Goal: Communication & Community: Answer question/provide support

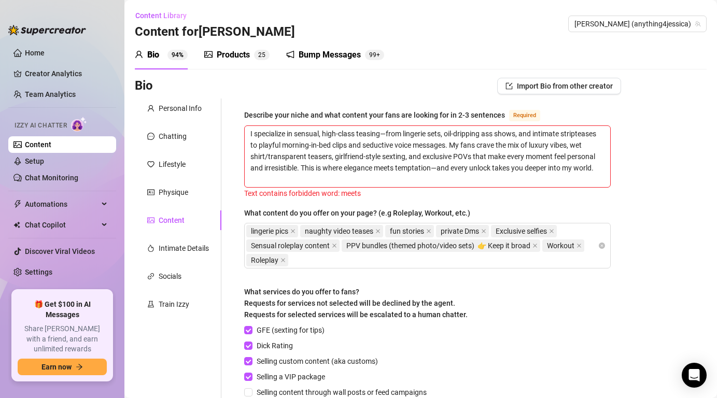
scroll to position [155, 0]
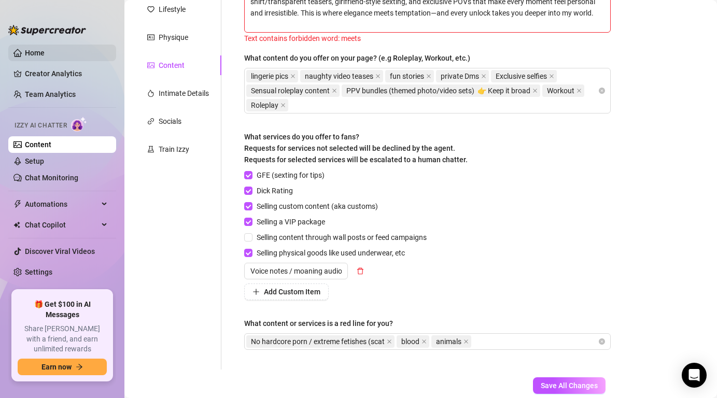
click at [40, 49] on link "Home" at bounding box center [35, 53] width 20 height 8
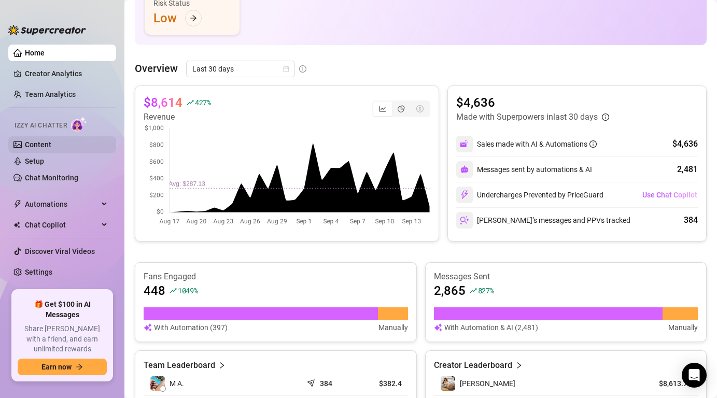
click at [43, 141] on link "Content" at bounding box center [38, 145] width 26 height 8
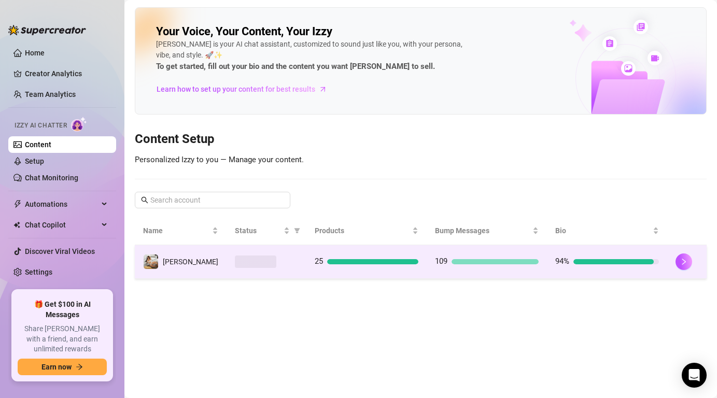
click at [195, 265] on td "[PERSON_NAME]" at bounding box center [181, 262] width 92 height 34
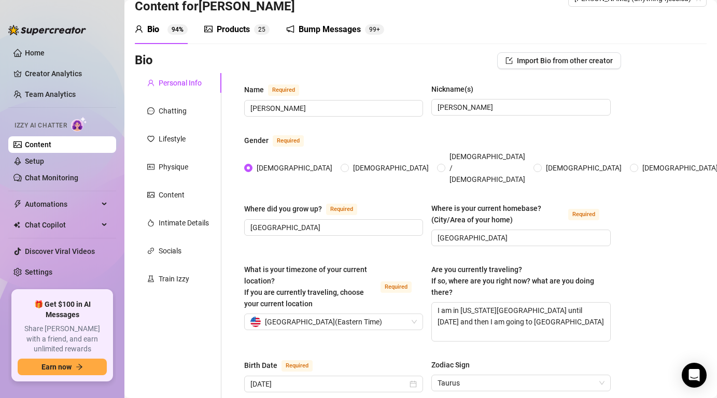
scroll to position [27, 0]
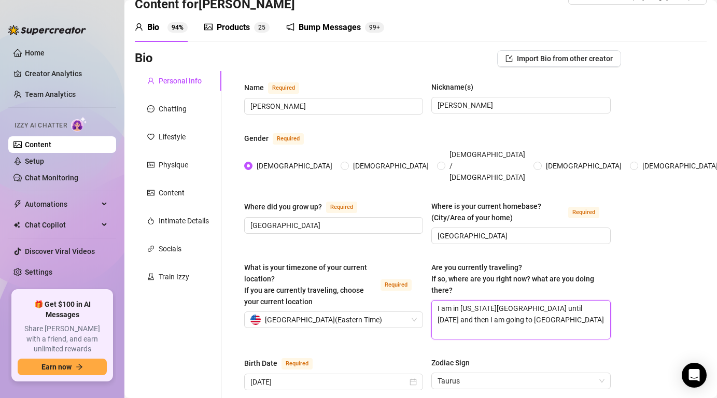
drag, startPoint x: 527, startPoint y: 312, endPoint x: 368, endPoint y: 293, distance: 159.3
click at [368, 293] on div "What is your timezone of your current location? If you are currently traveling,…" at bounding box center [427, 305] width 367 height 87
type textarea "C"
type textarea "V"
type textarea "Vi"
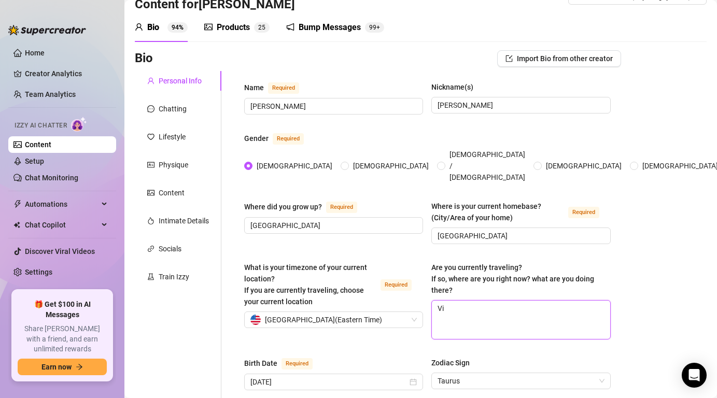
type textarea "Vis"
type textarea "Visi"
type textarea "Visit"
type textarea "Visiti"
type textarea "Visitin"
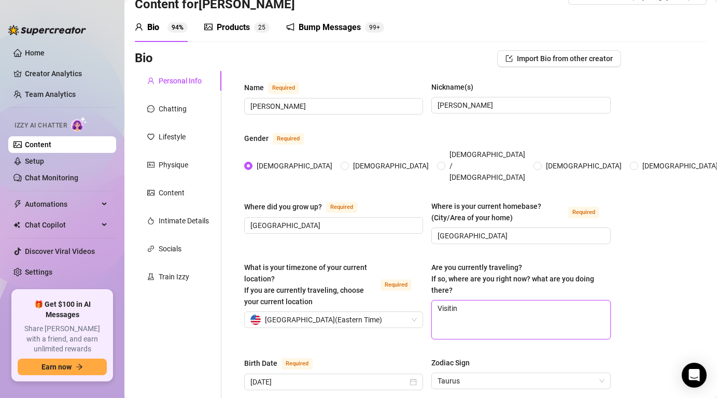
type textarea "Visiting"
type textarea "Visiting D"
type textarea "Visiting De"
type textarea "Visiting Det"
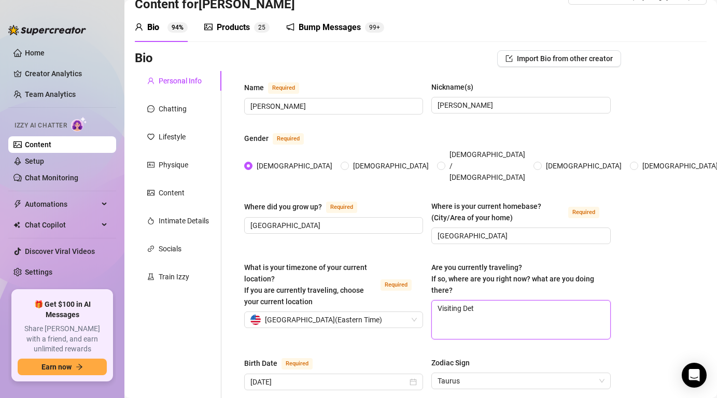
type textarea "Visiting Detr"
type textarea "Visiting [PERSON_NAME]"
type textarea "Visiting Detroi"
type textarea "Visiting [GEOGRAPHIC_DATA]"
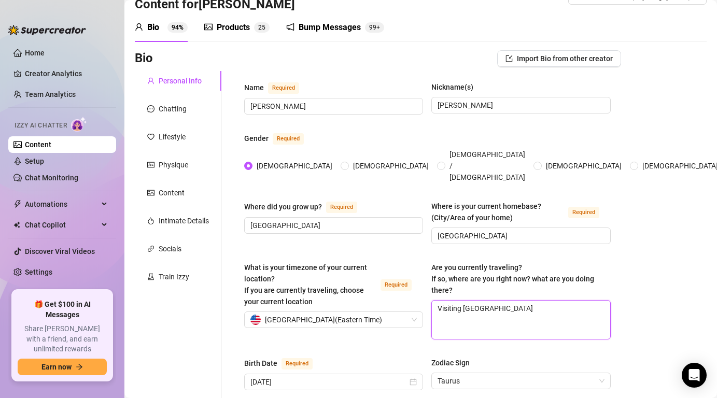
type textarea "Visiting [GEOGRAPHIC_DATA] u"
type textarea "Visiting [GEOGRAPHIC_DATA] un"
type textarea "Visiting [GEOGRAPHIC_DATA] unt"
type textarea "Visiting [GEOGRAPHIC_DATA] unti"
type textarea "Visiting [GEOGRAPHIC_DATA] until"
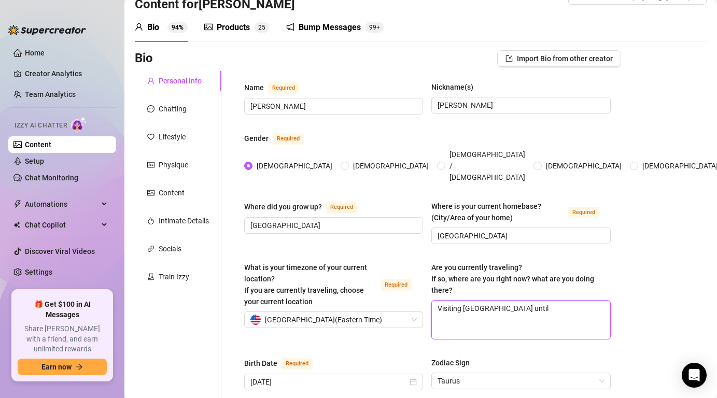
type textarea "Visiting [GEOGRAPHIC_DATA] until"
type textarea "Visiting [GEOGRAPHIC_DATA] until t"
type textarea "Visiting [GEOGRAPHIC_DATA] until th"
type textarea "Visiting [GEOGRAPHIC_DATA] until thu"
type textarea "Visiting [GEOGRAPHIC_DATA] until thur"
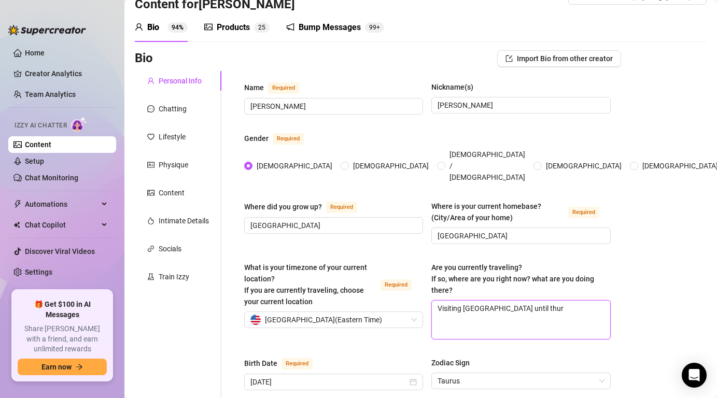
type textarea "Visiting [GEOGRAPHIC_DATA] until thurs"
type textarea "Visiting [GEOGRAPHIC_DATA] until thursd"
type textarea "Visiting [GEOGRAPHIC_DATA] until thursda"
type textarea "Visiting [GEOGRAPHIC_DATA] until [DATE]"
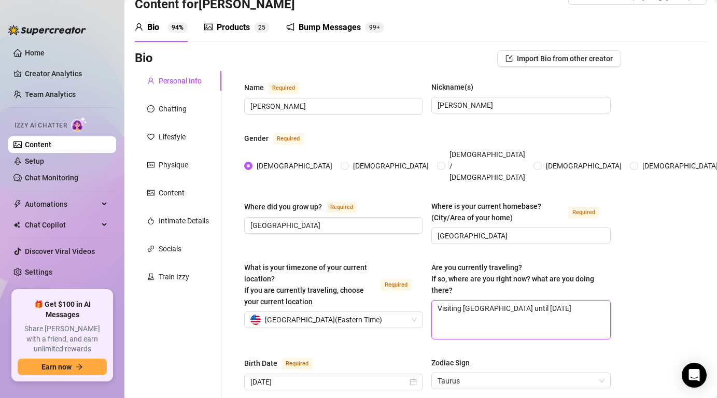
type textarea "Visiting [GEOGRAPHIC_DATA] until [DATE] t"
type textarea "Visiting [GEOGRAPHIC_DATA] until [DATE] th"
type textarea "Visiting [GEOGRAPHIC_DATA] until [DATE] the"
type textarea "Visiting [GEOGRAPHIC_DATA] until [DATE] the 1"
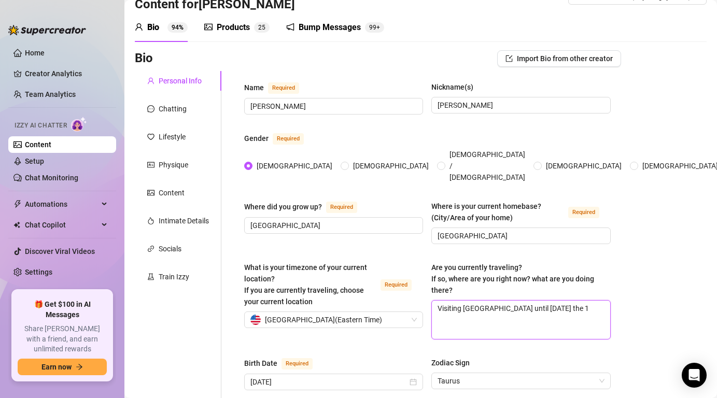
type textarea "Visiting [GEOGRAPHIC_DATA] until [DATE] the 18"
type textarea "Visiting [GEOGRAPHIC_DATA] until [DATE] the 18."
type textarea "Visiting [GEOGRAPHIC_DATA] until [DATE] the 18"
type textarea "Visiting [GEOGRAPHIC_DATA] until [DATE]"
type textarea "Visiting [GEOGRAPHIC_DATA] until [DATE]."
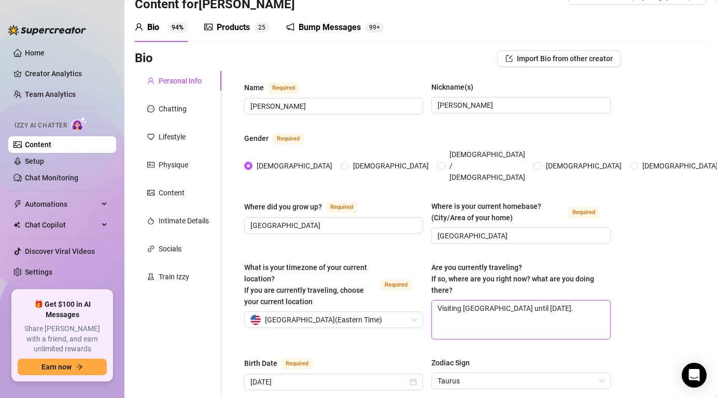
type textarea "Visiting [GEOGRAPHIC_DATA] until [DATE]."
type textarea "Visiting [GEOGRAPHIC_DATA] until [DATE]. h"
type textarea "Visiting [GEOGRAPHIC_DATA] until [DATE]. he"
type textarea "Visiting [GEOGRAPHIC_DATA] until [DATE]. h"
type textarea "Visiting [GEOGRAPHIC_DATA] until [DATE]."
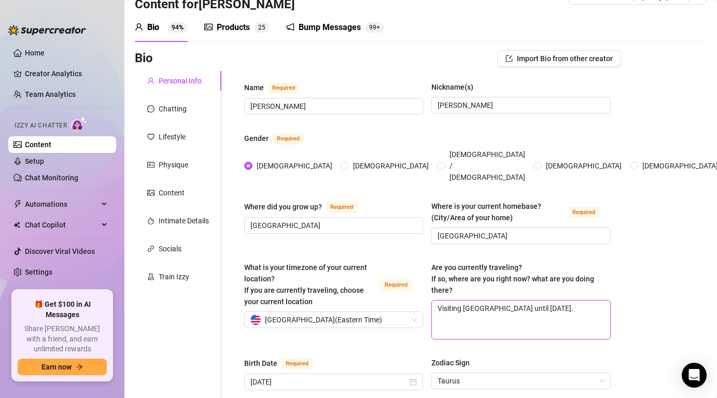
type textarea "Visiting [GEOGRAPHIC_DATA] until [DATE]. t"
type textarea "Visiting [GEOGRAPHIC_DATA] until [DATE]. th"
type textarea "Visiting [GEOGRAPHIC_DATA] until [DATE]. then"
type textarea "Visiting [GEOGRAPHIC_DATA] until [DATE]. then i"
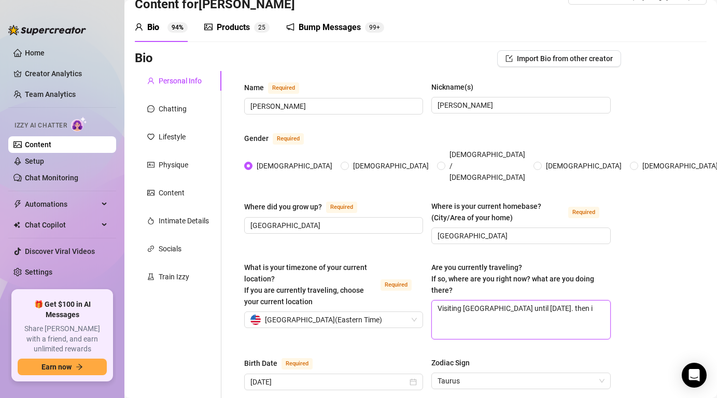
type textarea "Visiting [GEOGRAPHIC_DATA] until [DATE]. then i"
type textarea "Visiting [GEOGRAPHIC_DATA] until [DATE]. then i a"
type textarea "Visiting [GEOGRAPHIC_DATA] until [DATE]. then i am"
type textarea "Visiting [GEOGRAPHIC_DATA] until [DATE]. then i am g"
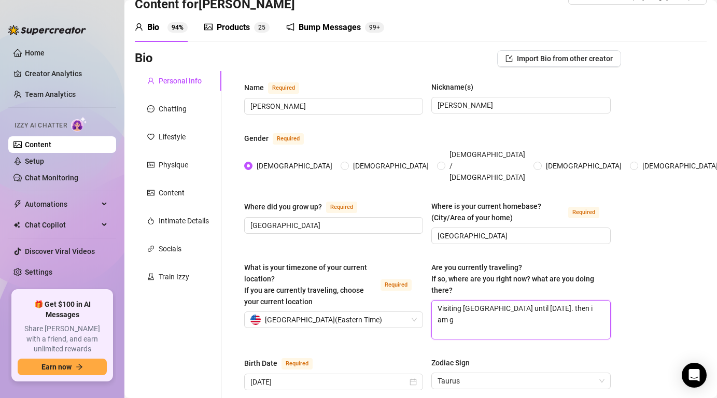
type textarea "Visiting [GEOGRAPHIC_DATA] until [DATE]. then i am go"
type textarea "Visiting [GEOGRAPHIC_DATA] until [DATE]. then i am goi"
type textarea "Visiting [GEOGRAPHIC_DATA] until [DATE]. then i am goin"
type textarea "Visiting [GEOGRAPHIC_DATA] until [DATE]. then i am going"
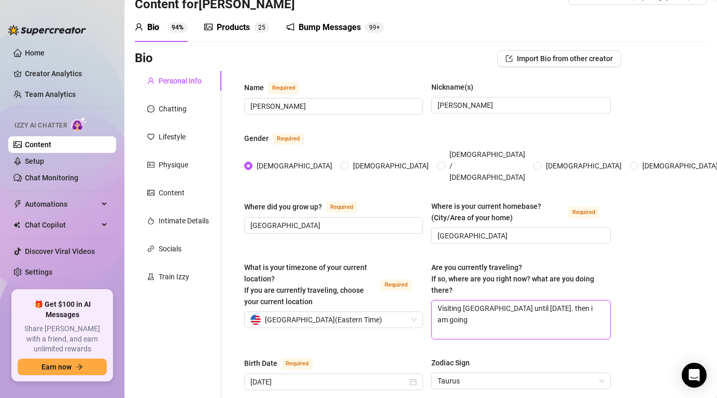
type textarea "Visiting [GEOGRAPHIC_DATA] until [DATE]. then i am going b"
type textarea "Visiting [GEOGRAPHIC_DATA] until [DATE]. then i am going ba"
type textarea "Visiting [GEOGRAPHIC_DATA] until [DATE]. then i am going bac"
type textarea "Visiting [GEOGRAPHIC_DATA] until [DATE]. then i am going back"
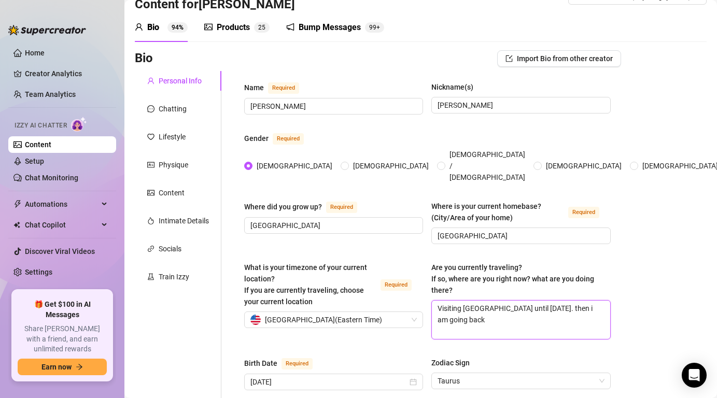
type textarea "Visiting [GEOGRAPHIC_DATA] until [DATE]. then i am going back h"
type textarea "Visiting [GEOGRAPHIC_DATA] until [DATE]. then i am going back ho"
type textarea "Visiting [GEOGRAPHIC_DATA] until [DATE]. then i am going back home"
type textarea "Visiting [GEOGRAPHIC_DATA] until [DATE]. then i am going back home."
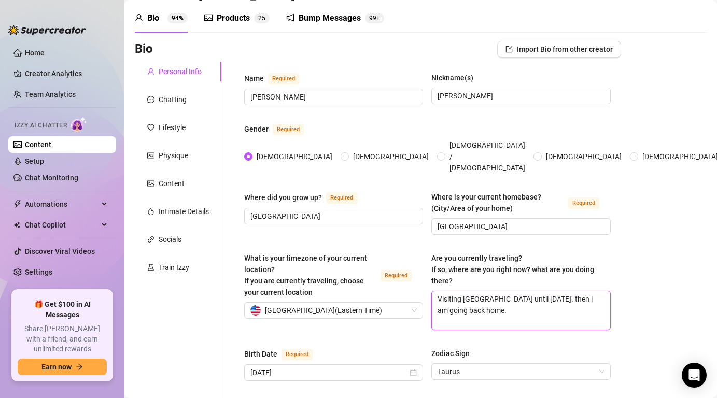
scroll to position [695, 0]
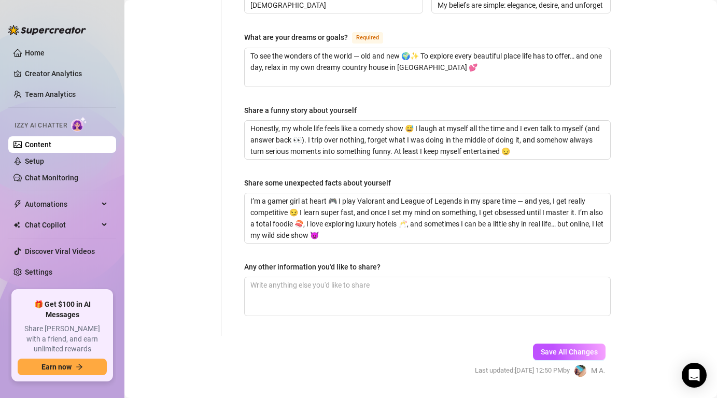
type textarea "Visiting [GEOGRAPHIC_DATA] until [DATE]. then i am going back home."
click at [542, 336] on div "Save All Changes Last updated: [DATE] 12:50 PM by M A." at bounding box center [541, 360] width 162 height 49
click at [545, 348] on span "Save All Changes" at bounding box center [569, 352] width 57 height 8
type textarea "Visiting [GEOGRAPHIC_DATA] until [DATE]. then i am going back home."
click at [73, 176] on link "Chat Monitoring" at bounding box center [51, 178] width 53 height 8
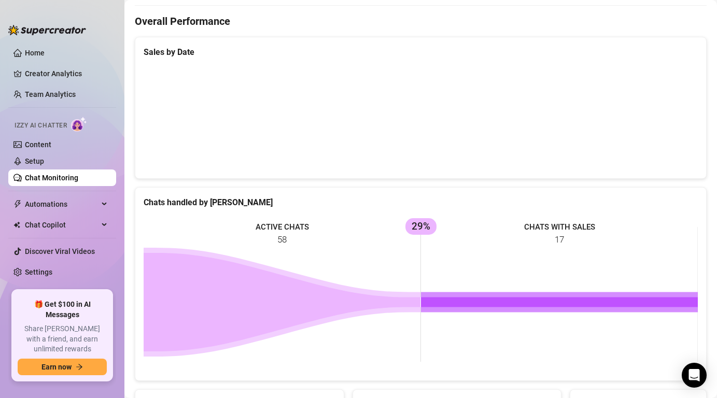
scroll to position [340, 0]
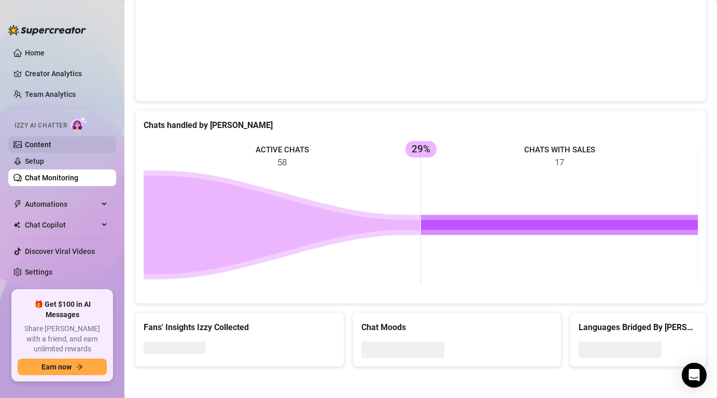
click at [51, 145] on link "Content" at bounding box center [38, 145] width 26 height 8
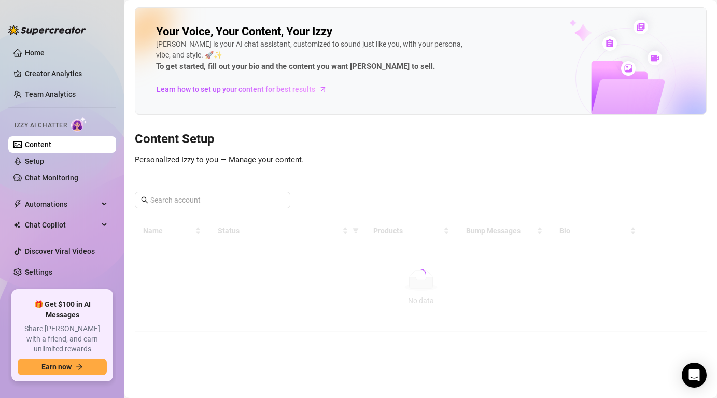
click at [186, 229] on div at bounding box center [421, 274] width 572 height 115
click at [51, 148] on link "Content" at bounding box center [38, 145] width 26 height 8
click at [50, 99] on link "Team Analytics" at bounding box center [50, 94] width 51 height 8
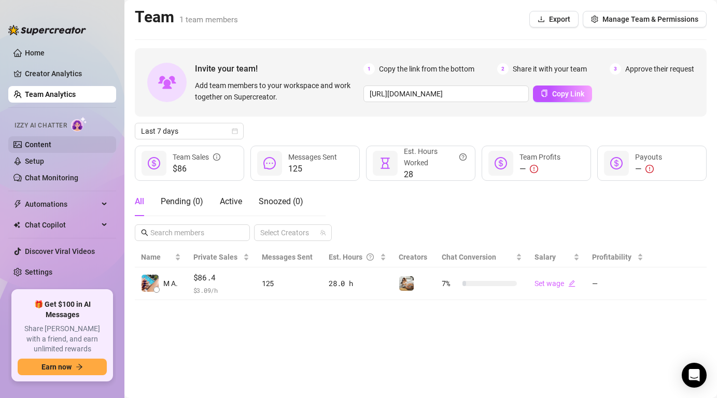
click at [48, 145] on link "Content" at bounding box center [38, 145] width 26 height 8
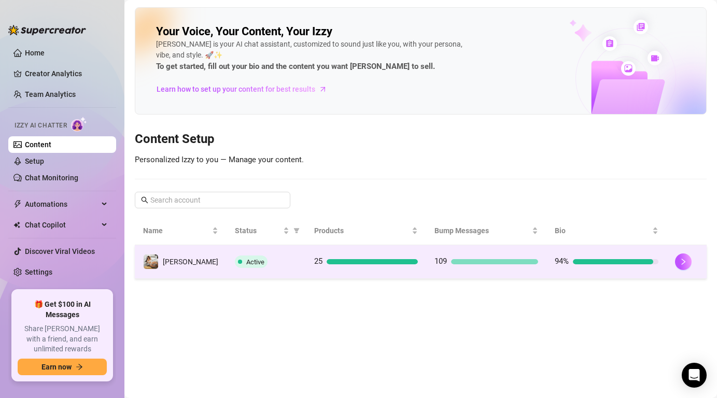
click at [285, 269] on td "Active" at bounding box center [266, 262] width 79 height 34
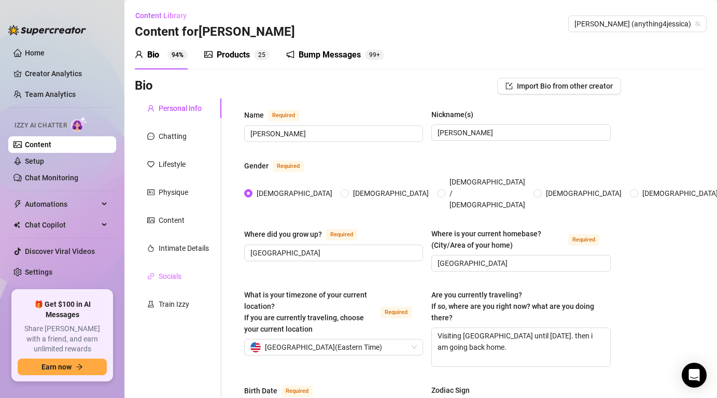
click at [185, 278] on div "Socials" at bounding box center [178, 277] width 87 height 20
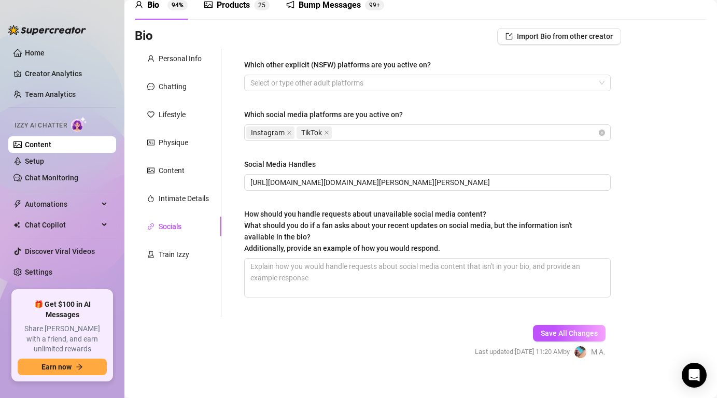
scroll to position [60, 0]
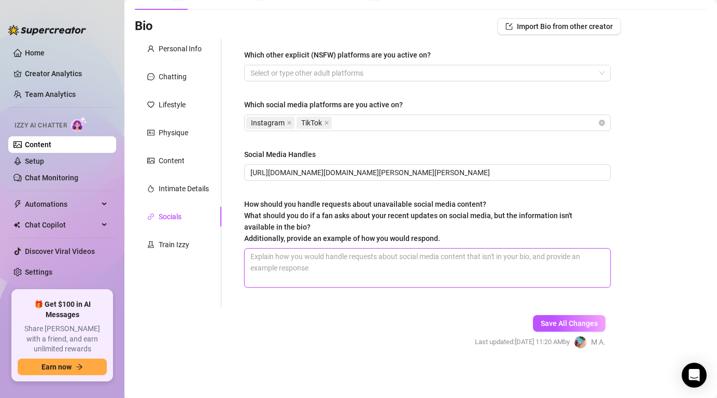
drag, startPoint x: 337, startPoint y: 284, endPoint x: 261, endPoint y: 251, distance: 82.5
click at [261, 251] on textarea "How should you handle requests about unavailable social media content? What sho…" at bounding box center [428, 268] width 366 height 38
click at [309, 73] on div at bounding box center [422, 73] width 352 height 15
click at [258, 197] on div "Which other explicit (NSFW) platforms are you active on? Select or type other a…" at bounding box center [427, 173] width 367 height 248
click at [185, 59] on div "Personal Info Chatting Lifestyle Physique Content Intimate Details Socials Trai…" at bounding box center [178, 173] width 87 height 269
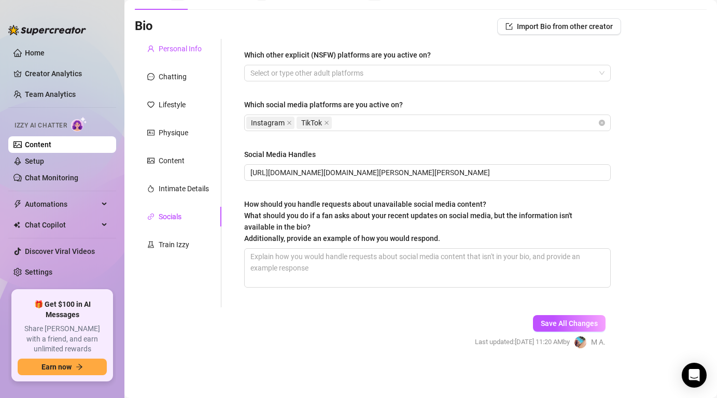
click at [184, 47] on div "Personal Info" at bounding box center [180, 48] width 43 height 11
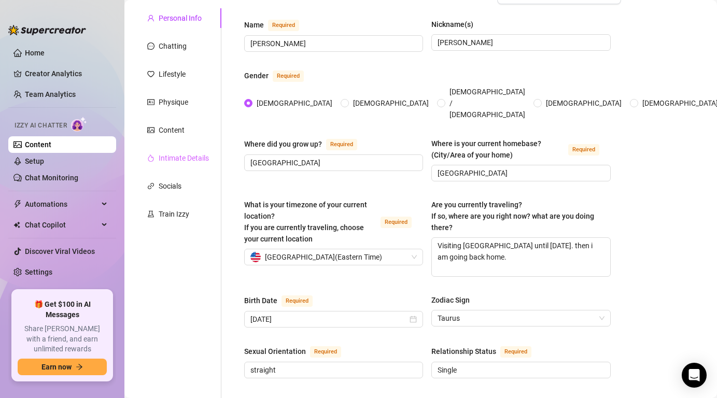
scroll to position [75, 0]
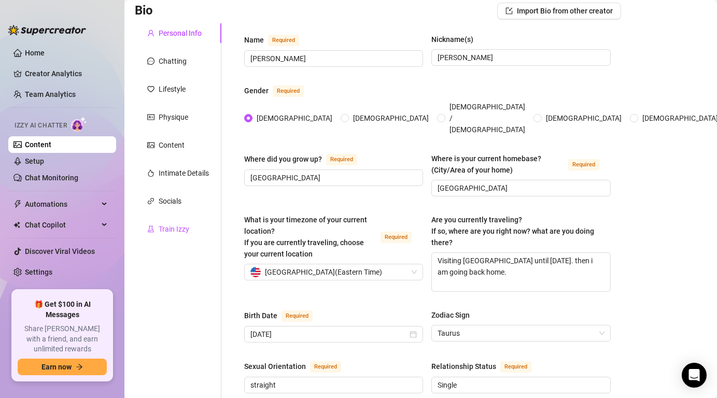
click at [174, 228] on div "Train Izzy" at bounding box center [174, 229] width 31 height 11
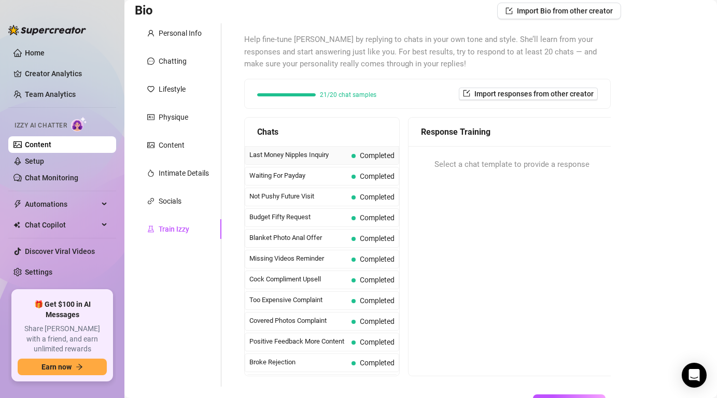
click at [324, 162] on div "Last Money Nipples Inquiry Completed" at bounding box center [322, 155] width 155 height 19
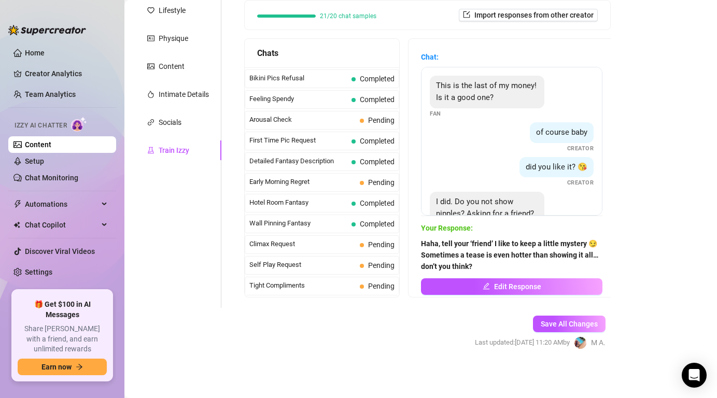
scroll to position [320, 0]
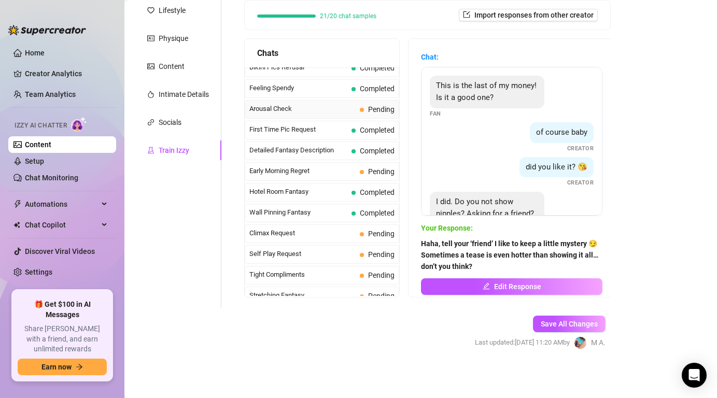
click at [364, 114] on span "Pending" at bounding box center [377, 109] width 35 height 11
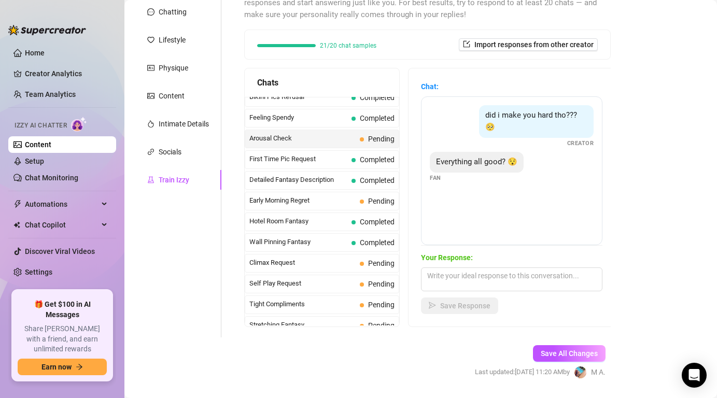
scroll to position [154, 0]
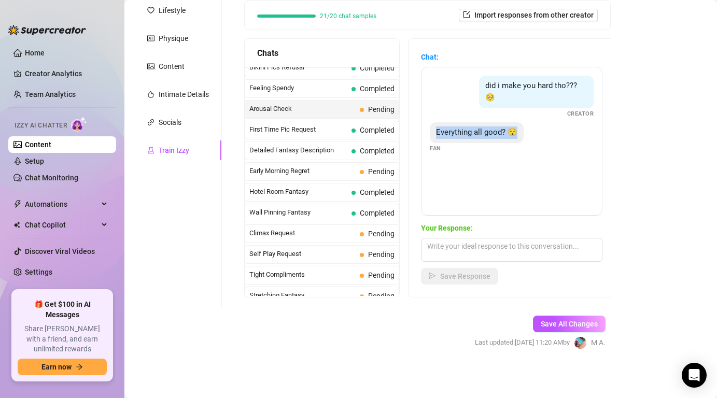
drag, startPoint x: 433, startPoint y: 116, endPoint x: 523, endPoint y: 119, distance: 89.8
click at [523, 122] on div "Everything all good? 😯 Fan" at bounding box center [512, 137] width 164 height 31
copy span "Everything all good? 😯"
drag, startPoint x: 486, startPoint y: 86, endPoint x: 598, endPoint y: 87, distance: 112.1
click at [598, 87] on div "did i make you hard tho??? 🥺 Creator Everything all good? 😯 Fan" at bounding box center [512, 141] width 182 height 149
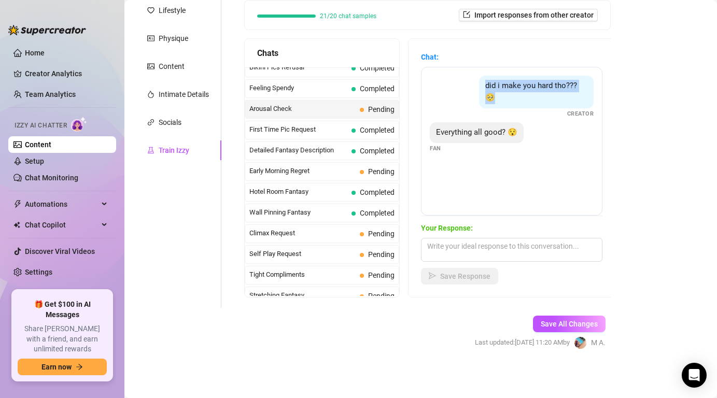
copy span "did i make you hard tho??? 🥺"
drag, startPoint x: 507, startPoint y: 119, endPoint x: 516, endPoint y: 119, distance: 8.8
click at [516, 122] on div "Everything all good? 😯" at bounding box center [477, 132] width 94 height 21
copy span "😯"
click at [462, 244] on textarea at bounding box center [512, 250] width 182 height 24
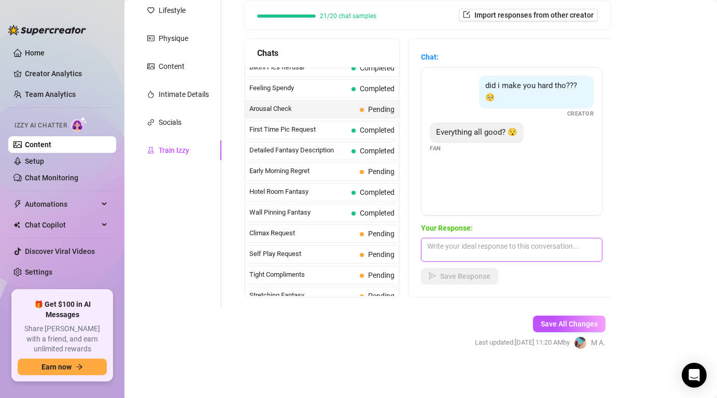
paste textarea "That’s not an answer, baby… tell me the truth, did I get you throbbing yet? 😈"
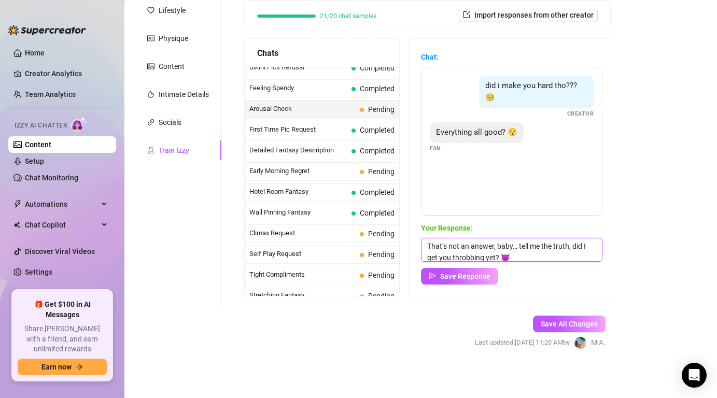
scroll to position [1, 0]
type textarea "That’s not an answer, baby… tell me the truth, did I get you throbbing yet? 😈"
click at [454, 280] on span "Save Response" at bounding box center [465, 276] width 50 height 8
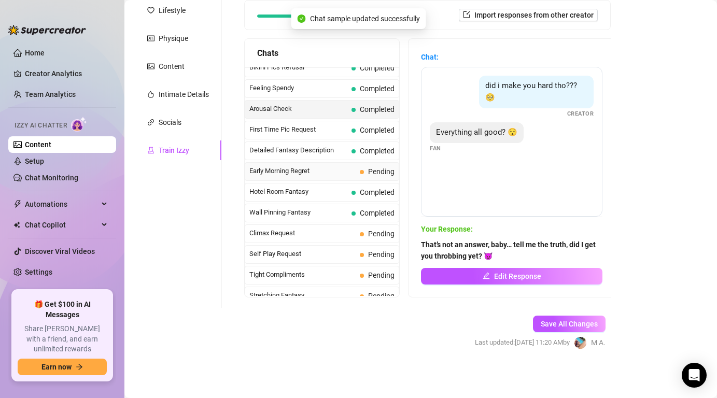
click at [376, 172] on span "Pending" at bounding box center [381, 172] width 26 height 8
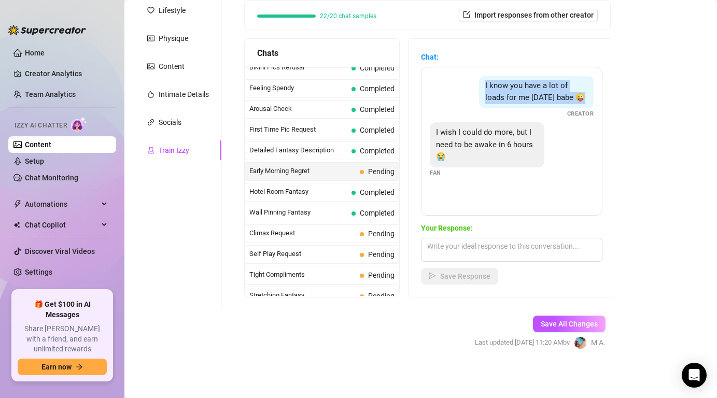
drag, startPoint x: 485, startPoint y: 86, endPoint x: 555, endPoint y: 99, distance: 71.2
click at [558, 99] on div "I know you have a lot of loads for me [DATE] babe 😜" at bounding box center [536, 92] width 115 height 33
copy span "I know you have a lot of loads for me [DATE] babe 😜"
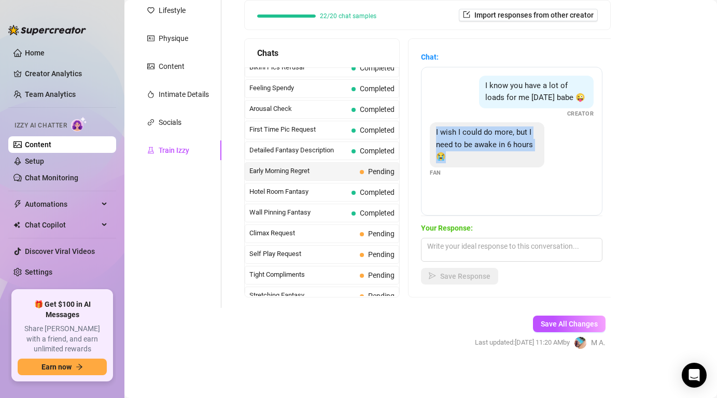
drag, startPoint x: 437, startPoint y: 135, endPoint x: 450, endPoint y: 156, distance: 24.6
click at [450, 156] on div "I wish I could do more, but I need to be awake in 6 hours 😭" at bounding box center [487, 144] width 115 height 45
copy span "I wish I could do more, but I need to be awake in 6 hours 😭"
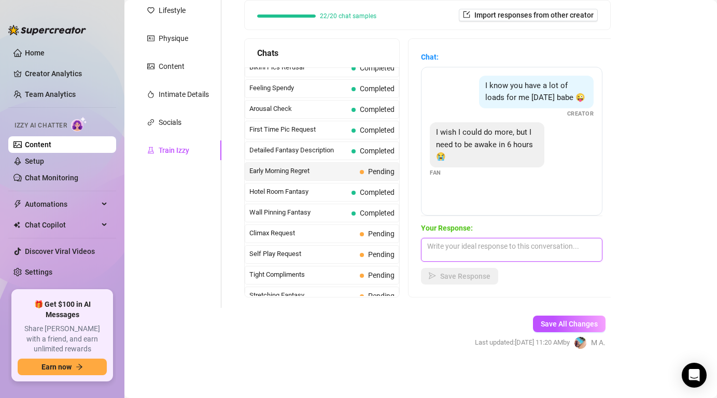
click at [464, 252] on textarea at bounding box center [512, 250] width 182 height 24
paste textarea "Aww, I’ll let you rest baby… but don’t think you’re off the hook 😏 I’ll be wait…"
type textarea "Aww, I’ll let you rest baby… but don’t think you’re off the hook 😏 I’ll be wait…"
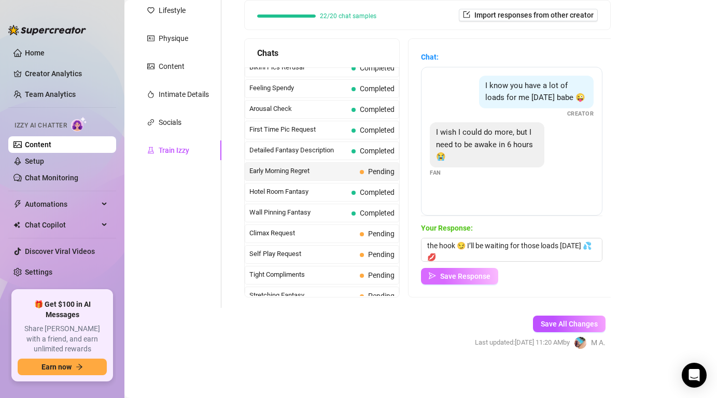
click at [465, 275] on span "Save Response" at bounding box center [465, 276] width 50 height 8
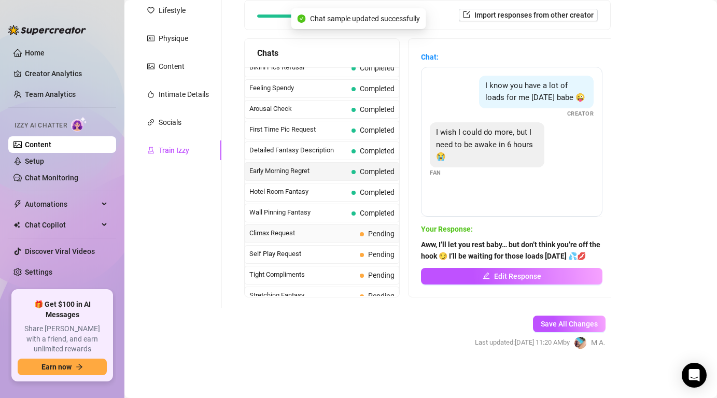
click at [357, 239] on div "Climax Request Pending" at bounding box center [322, 234] width 155 height 19
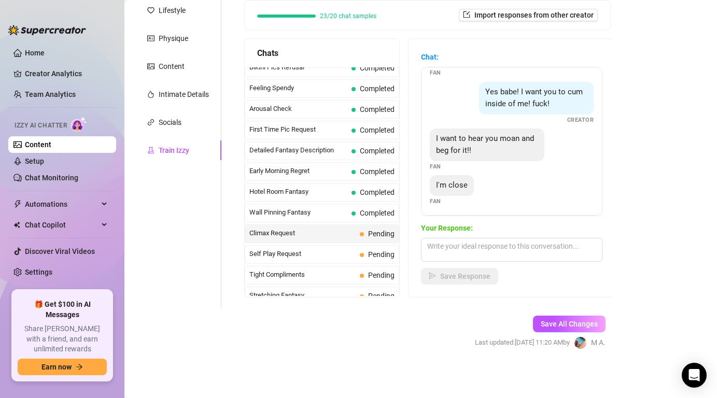
scroll to position [32, 0]
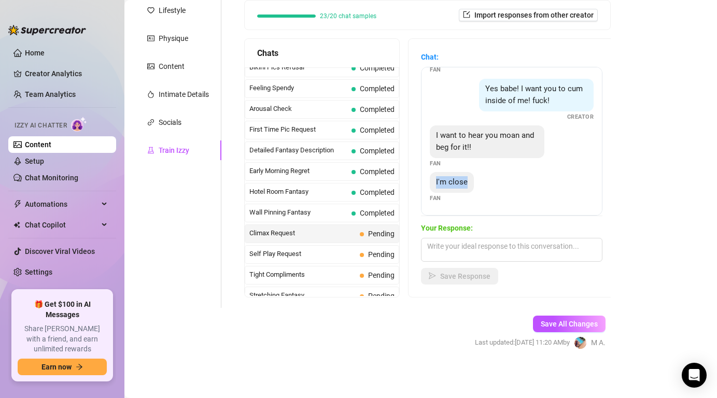
drag, startPoint x: 470, startPoint y: 184, endPoint x: 439, endPoint y: 175, distance: 32.4
click at [439, 175] on div "I'm close" at bounding box center [452, 182] width 44 height 21
drag, startPoint x: 436, startPoint y: 136, endPoint x: 471, endPoint y: 148, distance: 36.9
click at [471, 148] on div "I want to hear you moan and beg for it!!" at bounding box center [487, 142] width 115 height 33
copy span "I want to hear you moan and beg for it!!"
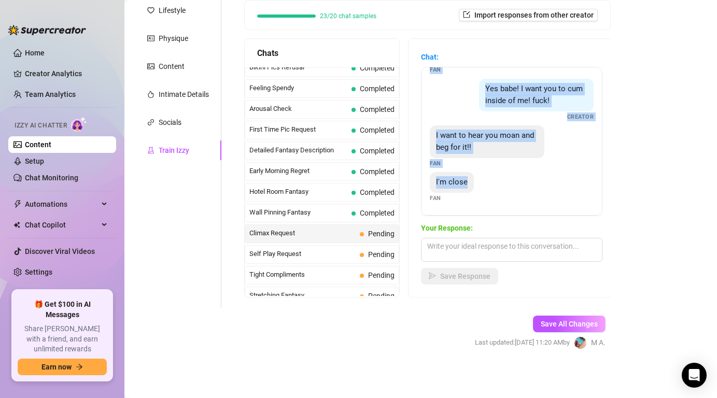
drag, startPoint x: 436, startPoint y: 87, endPoint x: 487, endPoint y: 215, distance: 137.6
click at [487, 215] on div "Can I cum deep in you? Fan Yes babe! I want you to cum inside of me! fuck! Crea…" at bounding box center [512, 141] width 182 height 149
copy div "Can I cum deep in you? Fan Yes babe! I want you to cum inside of me! fuck! Crea…"
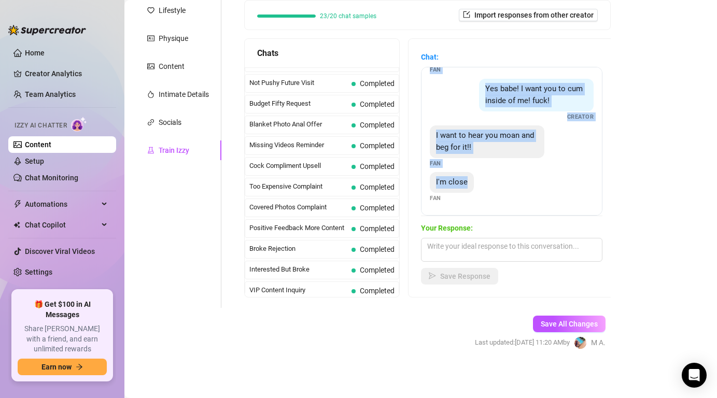
scroll to position [0, 0]
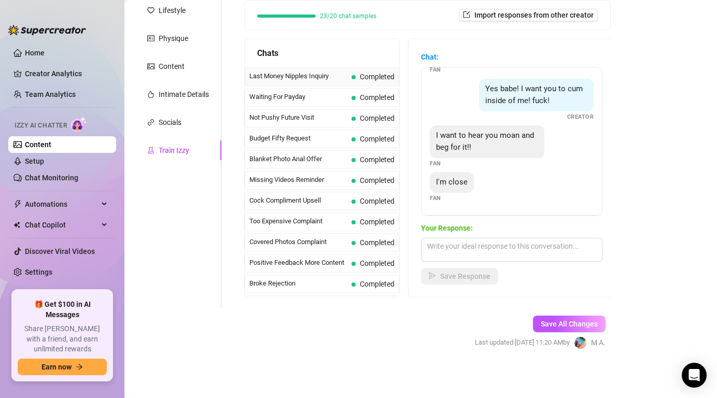
click at [327, 81] on span "Last Money Nipples Inquiry" at bounding box center [299, 76] width 98 height 10
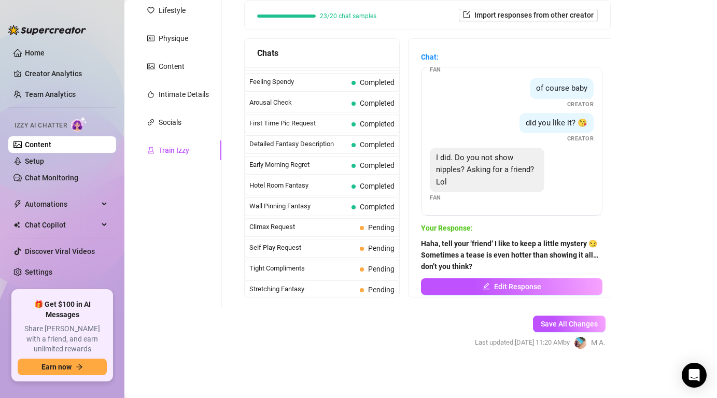
scroll to position [330, 0]
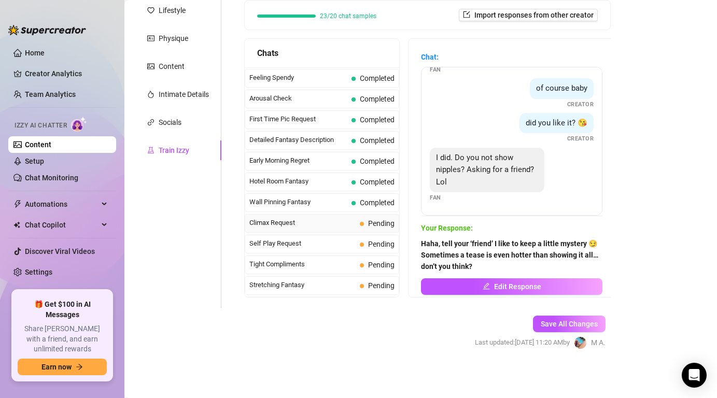
click at [339, 224] on span "Climax Request" at bounding box center [303, 223] width 106 height 10
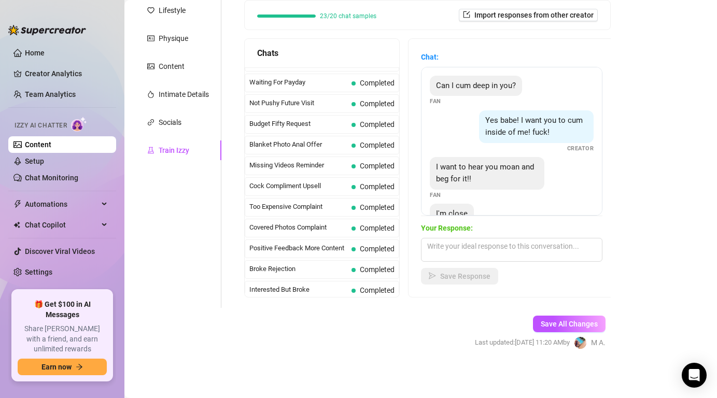
scroll to position [0, 0]
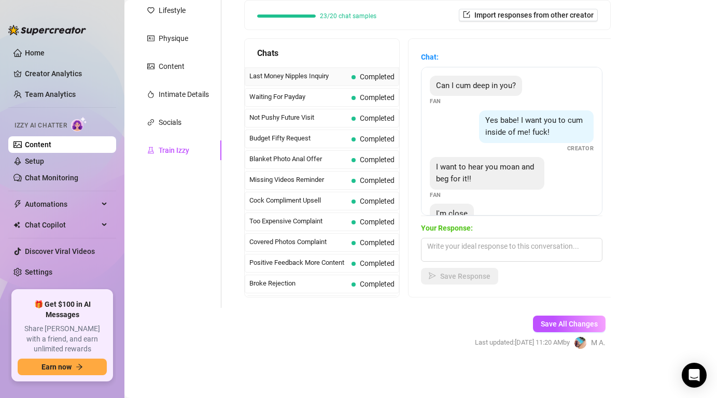
click at [323, 77] on span "Last Money Nipples Inquiry" at bounding box center [299, 76] width 98 height 10
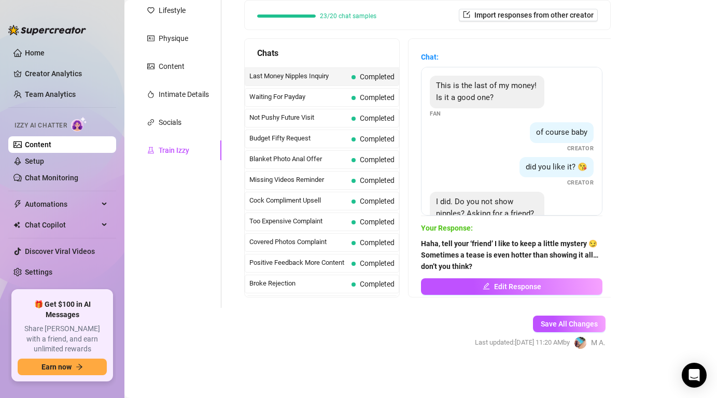
click at [438, 246] on strong "Haha, tell your ‘friend’ I like to keep a little mystery 😏 Sometimes a tease is…" at bounding box center [509, 255] width 177 height 31
click at [438, 245] on strong "Haha, tell your ‘friend’ I like to keep a little mystery 😏 Sometimes a tease is…" at bounding box center [509, 255] width 177 height 31
drag, startPoint x: 438, startPoint y: 245, endPoint x: 415, endPoint y: 244, distance: 23.4
click at [416, 245] on div "Chat: This is the last of my money! Is it a good one? Fan of course baby Creato…" at bounding box center [512, 168] width 206 height 258
click at [420, 244] on div "Chat: This is the last of my money! Is it a good one? Fan of course baby Creato…" at bounding box center [512, 168] width 206 height 258
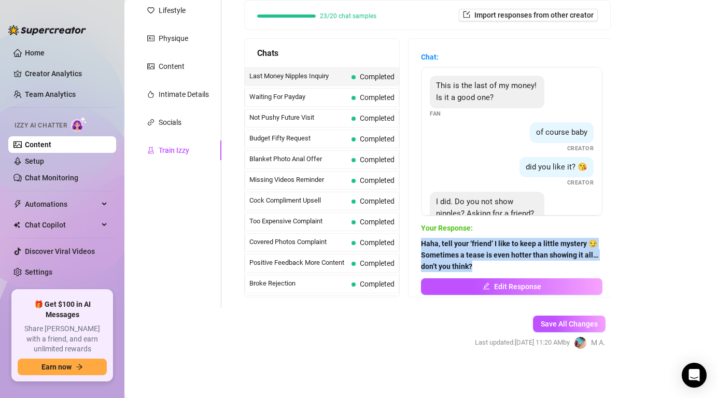
drag, startPoint x: 420, startPoint y: 242, endPoint x: 477, endPoint y: 265, distance: 61.9
click at [477, 265] on div "Chat: This is the last of my money! Is it a good one? Fan of course baby Creato…" at bounding box center [512, 168] width 206 height 258
copy strong "Haha, tell your ‘friend’ I like to keep a little mystery 😏 Sometimes a tease is…"
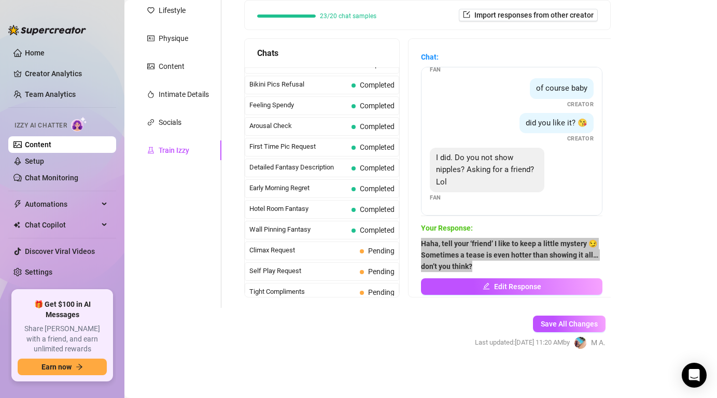
scroll to position [339, 0]
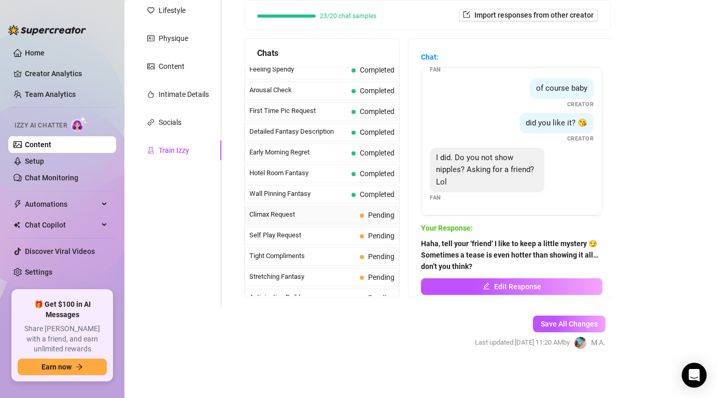
click at [370, 213] on span "Pending" at bounding box center [381, 215] width 26 height 8
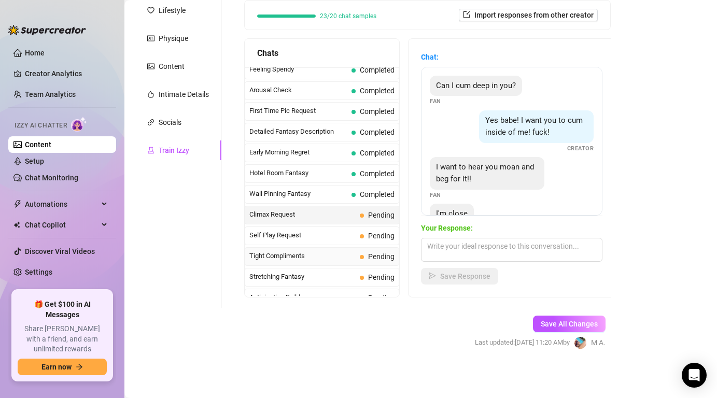
scroll to position [32, 0]
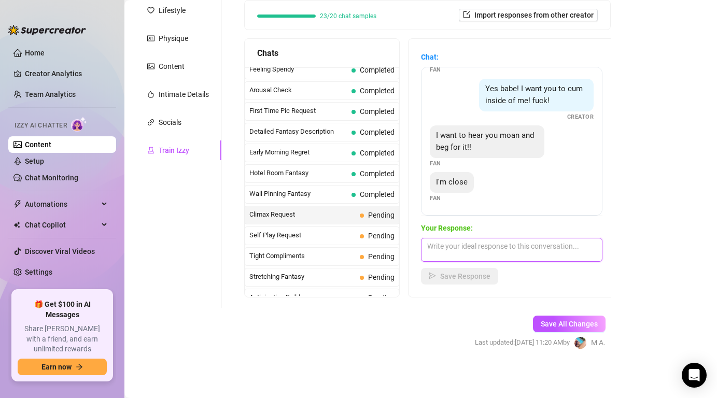
click at [459, 250] on textarea at bounding box center [512, 250] width 182 height 24
paste textarea "Yes baby please, cum inside me 🥺💦 I need it so bad, don’t hold back!!"
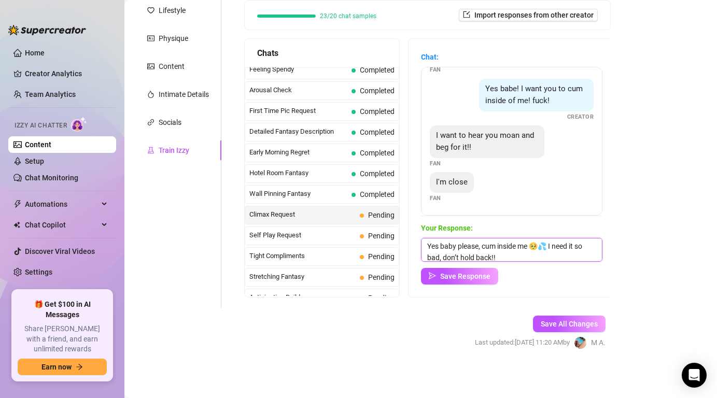
scroll to position [1, 0]
type textarea "Yes baby please, cum inside me 🥺💦 I need it so bad, don’t hold back!!"
click at [467, 284] on button "Save Response" at bounding box center [459, 276] width 77 height 17
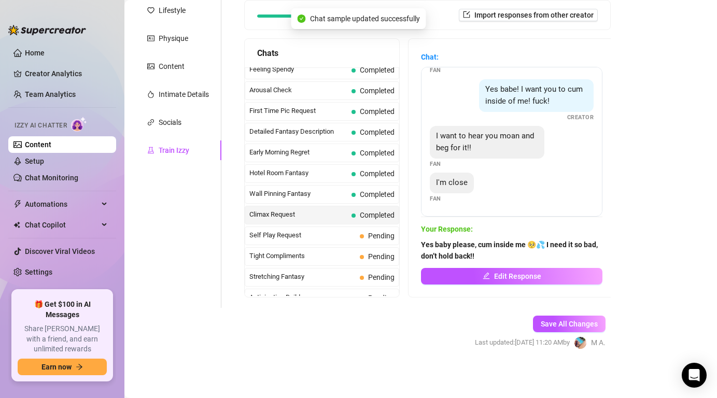
scroll to position [31, 0]
click at [319, 239] on span "Self Play Request" at bounding box center [303, 235] width 106 height 10
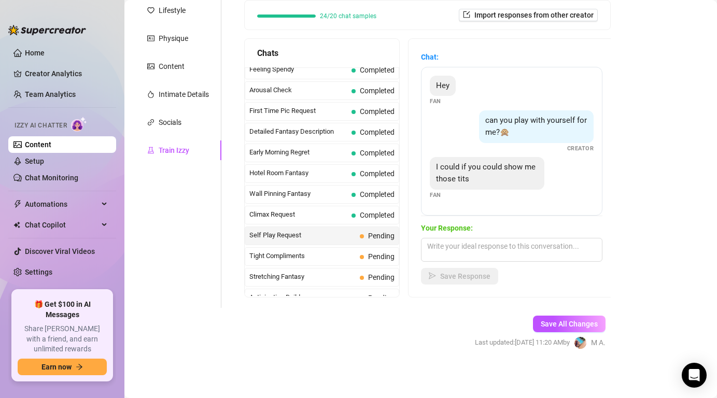
click at [319, 239] on span "Self Play Request" at bounding box center [303, 235] width 106 height 10
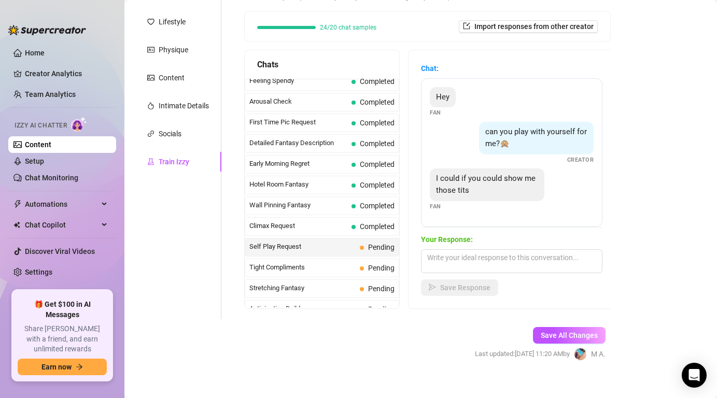
scroll to position [154, 0]
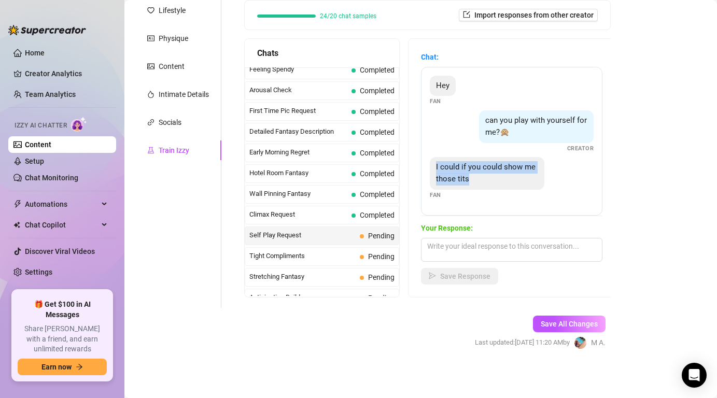
drag, startPoint x: 436, startPoint y: 167, endPoint x: 481, endPoint y: 176, distance: 46.7
click at [481, 176] on div "I could if you could show me those tits" at bounding box center [487, 173] width 115 height 33
copy span "I could if you could show me those tits"
drag, startPoint x: 434, startPoint y: 80, endPoint x: 485, endPoint y: 204, distance: 134.2
click at [485, 204] on div "Hey Fan can you play with yourself for me?🙊 Creator I could if you could show m…" at bounding box center [512, 141] width 182 height 149
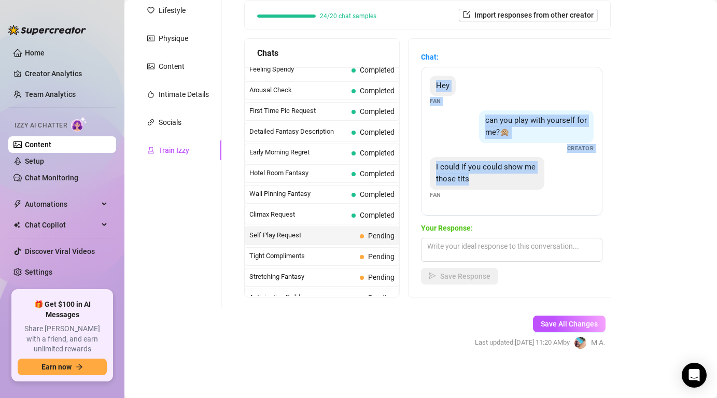
copy div "Hey Fan can you play with yourself for me?🙊 Creator I could if you could show m…"
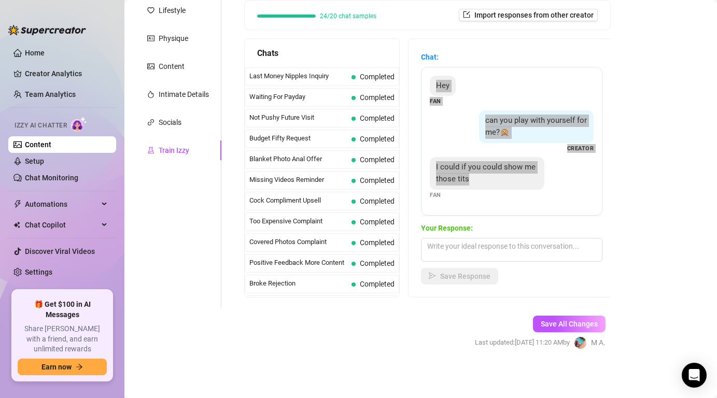
scroll to position [128, 0]
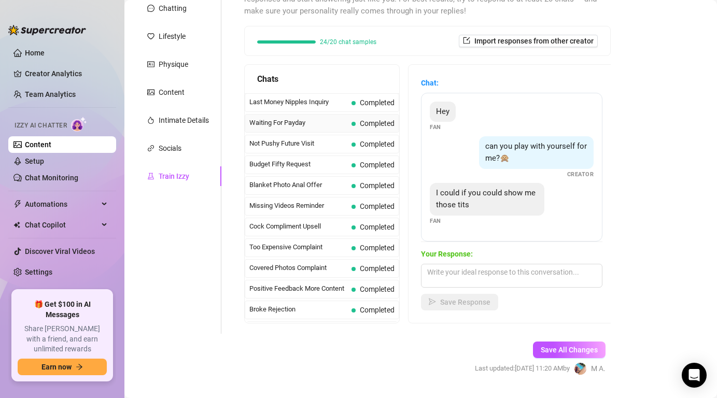
click at [343, 122] on span "Waiting For Payday" at bounding box center [299, 123] width 98 height 10
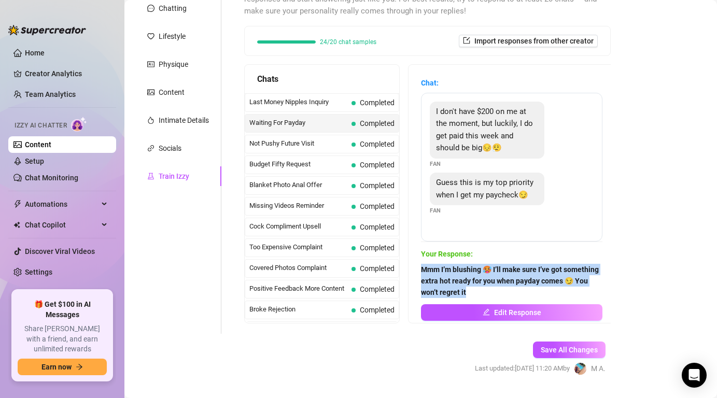
drag, startPoint x: 423, startPoint y: 270, endPoint x: 476, endPoint y: 295, distance: 58.5
click at [476, 295] on span "Mmm I’m blushing 🥵 I’ll make sure I’ve got something extra hot ready for you wh…" at bounding box center [512, 281] width 182 height 34
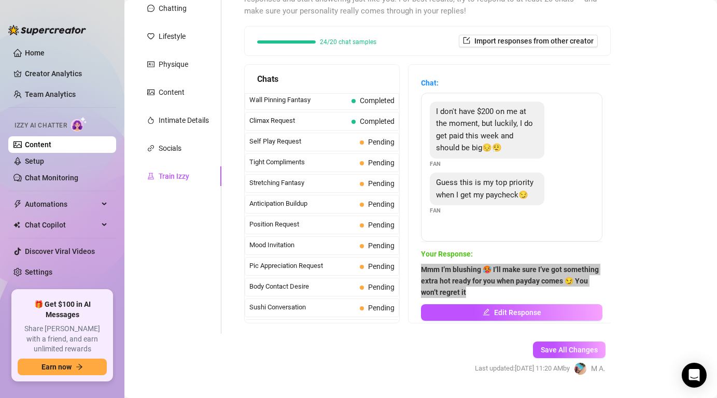
scroll to position [458, 0]
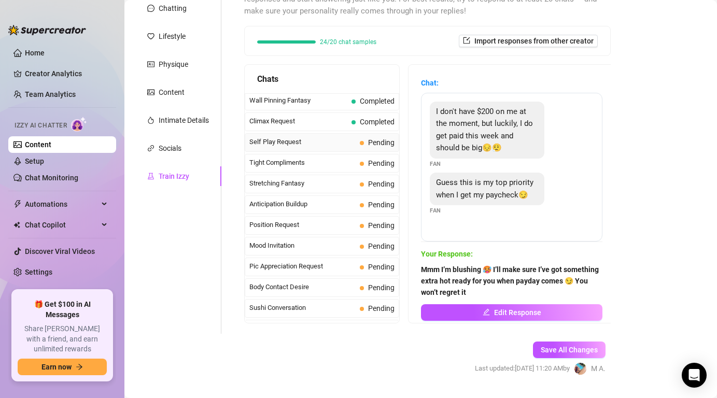
click at [358, 143] on div "Self Play Request Pending" at bounding box center [322, 142] width 155 height 19
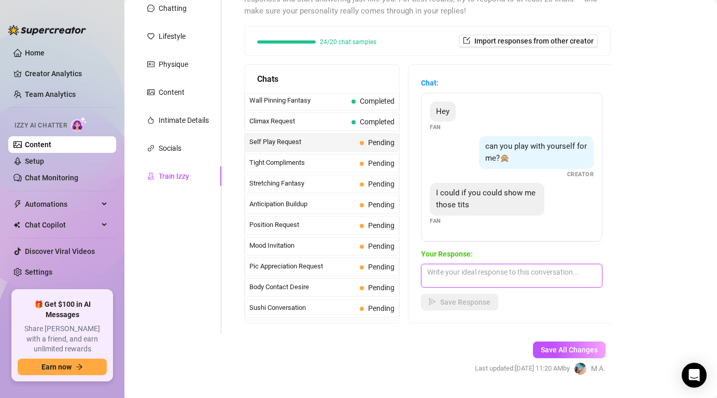
click at [477, 277] on textarea at bounding box center [512, 276] width 182 height 24
paste textarea "Mmm I’m blushing 🥵 I’ll make sure I’ve got something extra hot ready for you wh…"
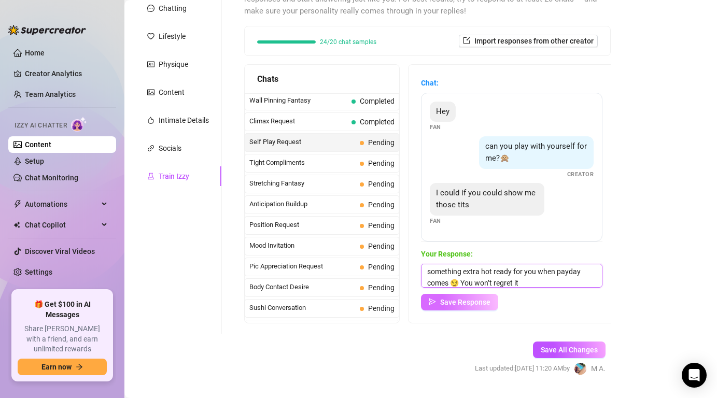
type textarea "Mmm I’m blushing 🥵 I’ll make sure I’ve got something extra hot ready for you wh…"
click at [443, 303] on span "Save Response" at bounding box center [465, 302] width 50 height 8
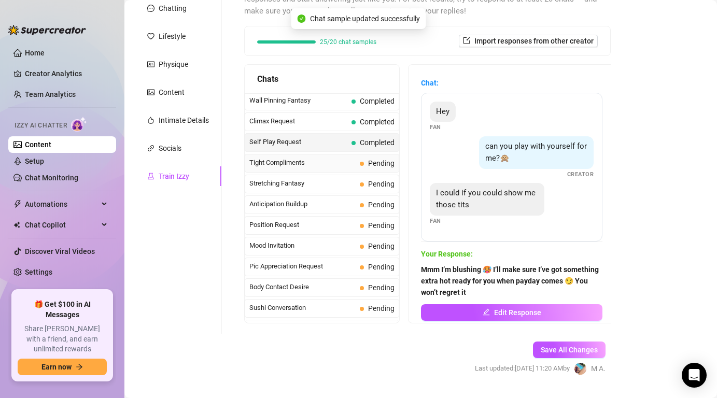
click at [320, 167] on span "Tight Compliments" at bounding box center [303, 163] width 106 height 10
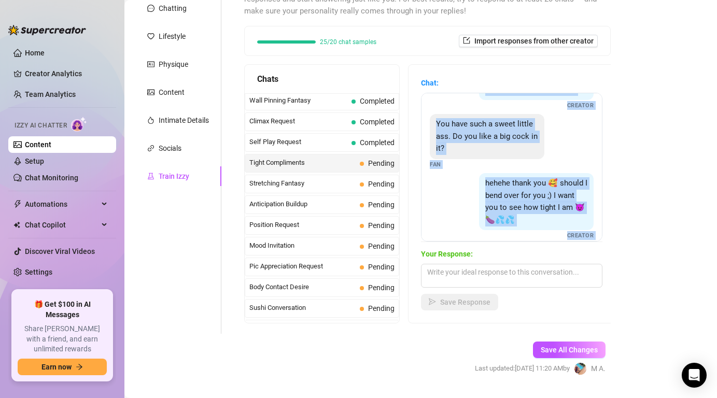
scroll to position [105, 0]
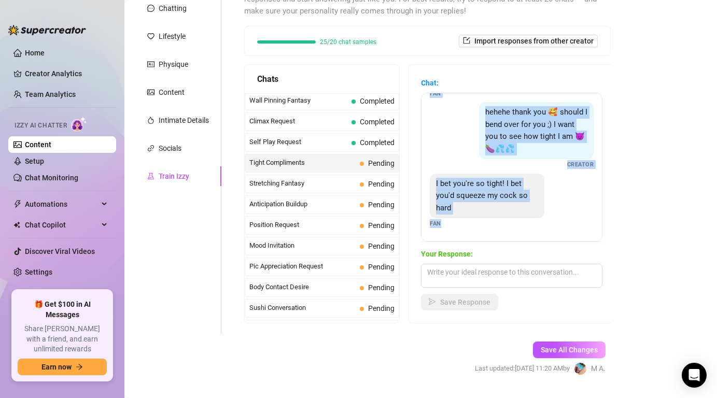
drag, startPoint x: 485, startPoint y: 109, endPoint x: 492, endPoint y: 246, distance: 137.1
click at [492, 246] on div "Chat: should i get completely naked for you baby? 😩💦 Creator You have such a sw…" at bounding box center [512, 193] width 182 height 233
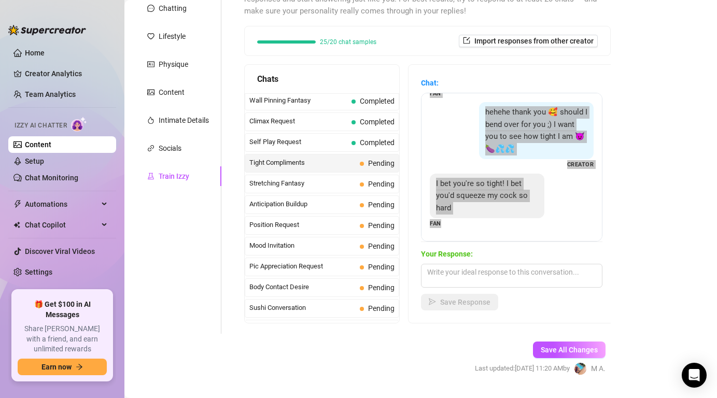
scroll to position [154, 0]
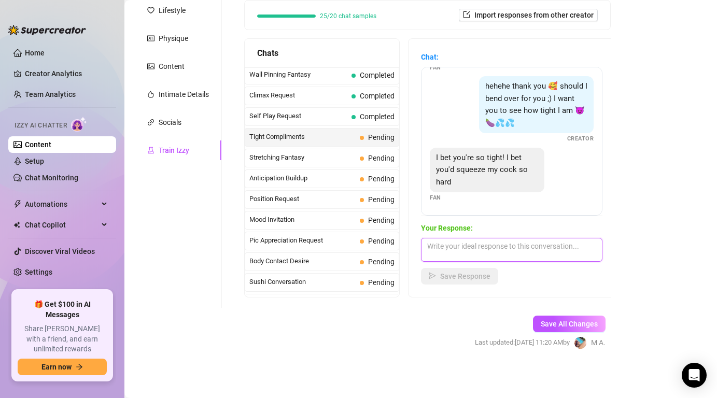
click at [476, 244] on textarea at bounding box center [512, 250] width 182 height 24
paste textarea "magine me bent over, ass spread just for you 😈… my tight hole clenching and beg…"
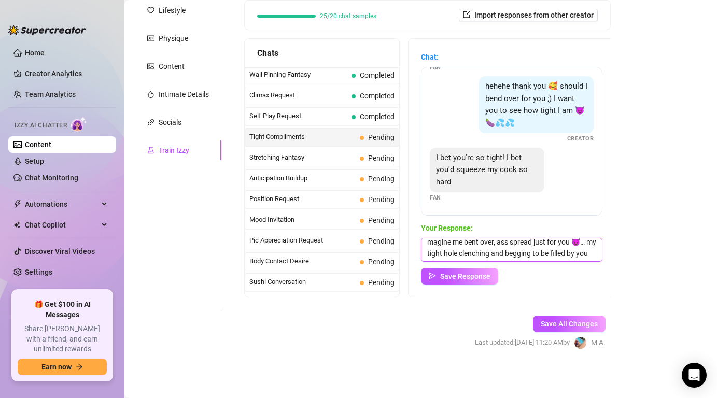
scroll to position [0, 0]
click at [429, 244] on textarea "magine me bent over, ass spread just for you 😈… my tight hole clenching and beg…" at bounding box center [512, 250] width 182 height 24
type textarea "Imagine me bent over, ass spread just for you 😈… my tight hole clenching and be…"
drag, startPoint x: 468, startPoint y: 273, endPoint x: 542, endPoint y: 268, distance: 73.8
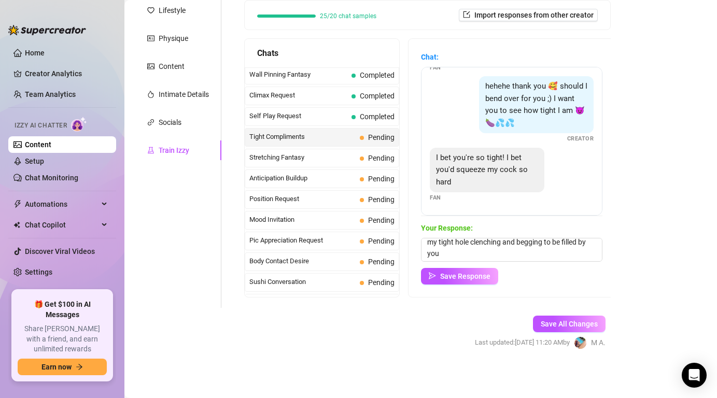
click at [542, 268] on div "Save Response" at bounding box center [512, 276] width 182 height 17
click at [487, 275] on span "Save Response" at bounding box center [465, 276] width 50 height 8
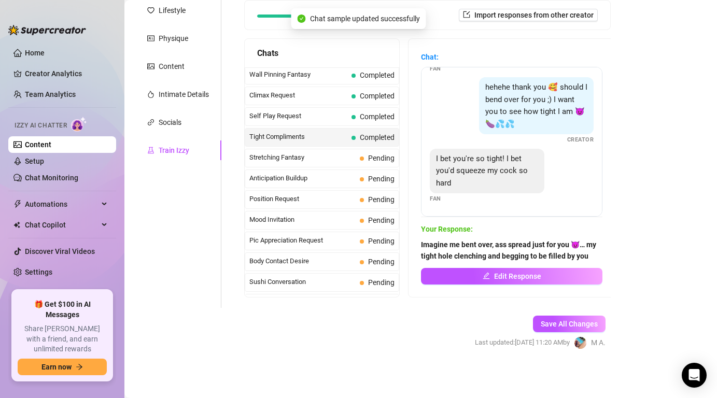
scroll to position [104, 0]
click at [359, 157] on div "Stretching Fantasy Pending" at bounding box center [322, 158] width 155 height 19
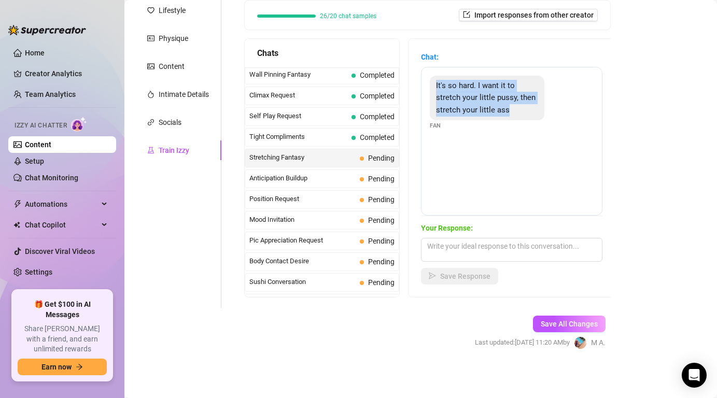
drag, startPoint x: 436, startPoint y: 82, endPoint x: 512, endPoint y: 108, distance: 79.6
click at [512, 108] on div "It's so hard. I want it to stretch your little pussy, then stretch your little …" at bounding box center [487, 98] width 115 height 45
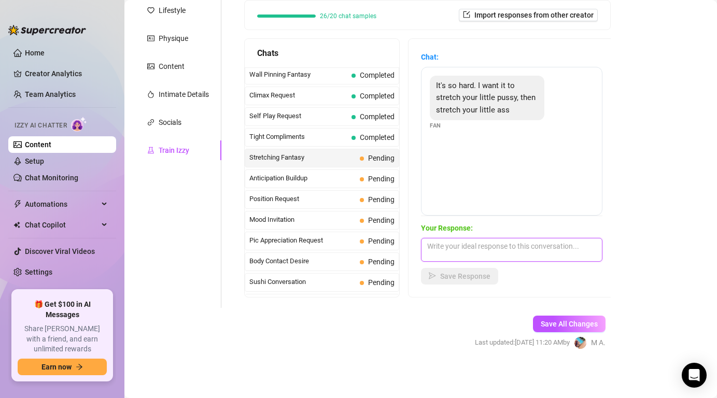
click at [482, 247] on textarea at bounding box center [512, 250] width 182 height 24
paste textarea "Yesss baby 😫 please stretch my pussy first, then fill my tight ass too 😈💦 I wan…"
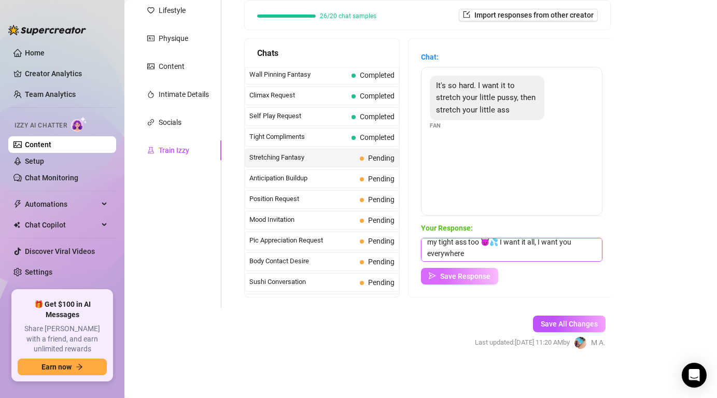
type textarea "Yesss baby 😫 please stretch my pussy first, then fill my tight ass too 😈💦 I wan…"
click at [478, 275] on span "Save Response" at bounding box center [465, 276] width 50 height 8
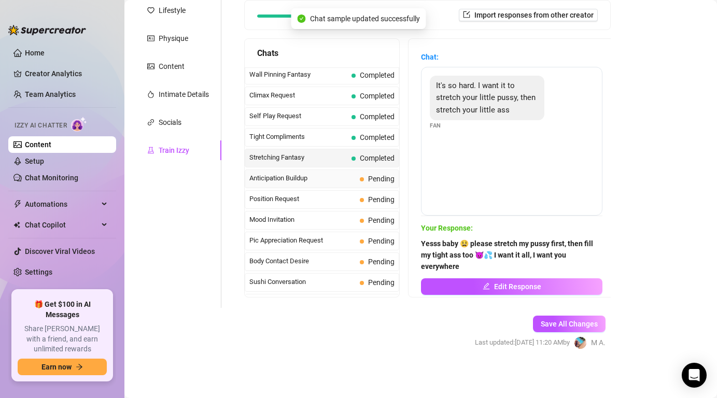
click at [367, 179] on span "Pending" at bounding box center [377, 178] width 35 height 11
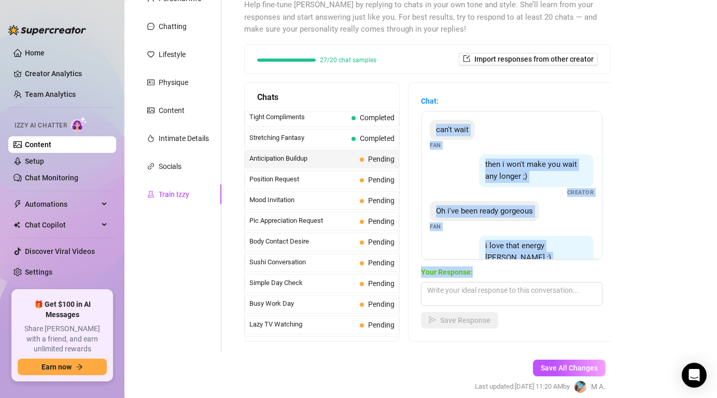
scroll to position [54, 0]
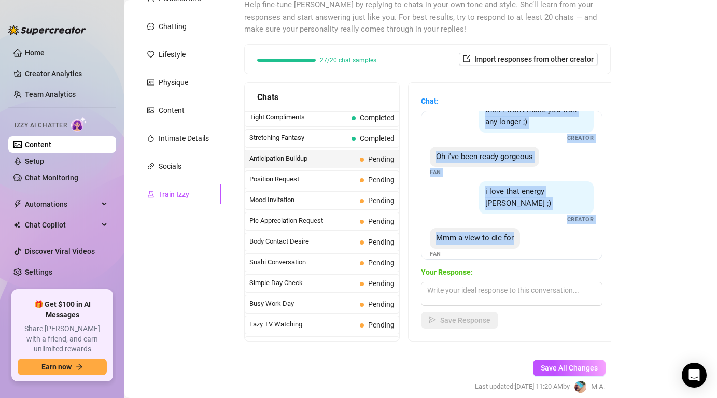
drag, startPoint x: 437, startPoint y: 129, endPoint x: 522, endPoint y: 229, distance: 131.1
click at [522, 229] on div "can't wait Fan then i won't make you wait any longer ;) Creator Oh i've been re…" at bounding box center [512, 185] width 182 height 149
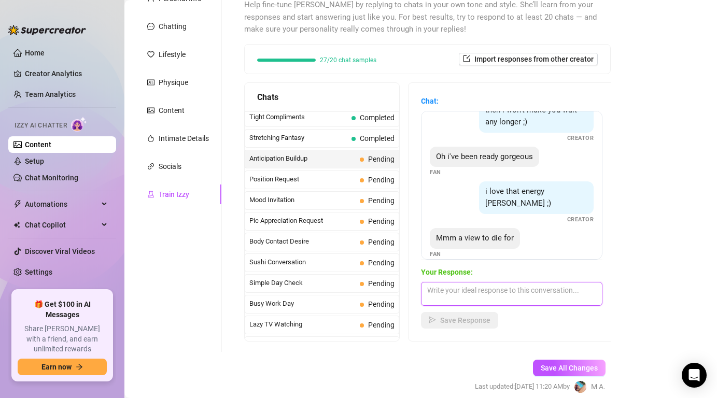
click at [499, 291] on textarea at bounding box center [512, 294] width 182 height 24
paste textarea "Imagine me slowly bending over, giving you the perfect view of this ass 😘🍑… are…"
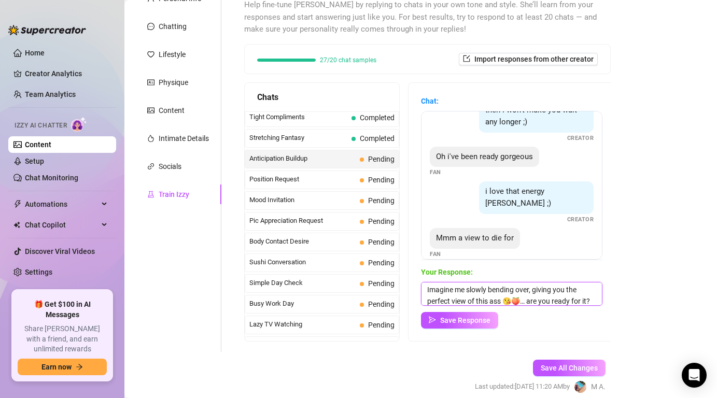
scroll to position [12, 0]
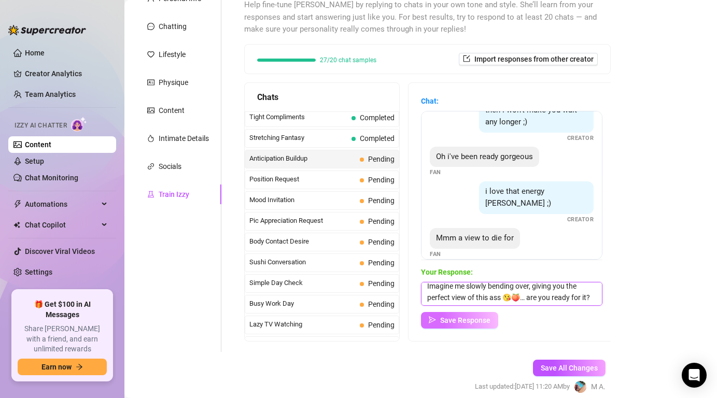
type textarea "Imagine me slowly bending over, giving you the perfect view of this ass 😘🍑… are…"
click at [488, 323] on span "Save Response" at bounding box center [465, 320] width 50 height 8
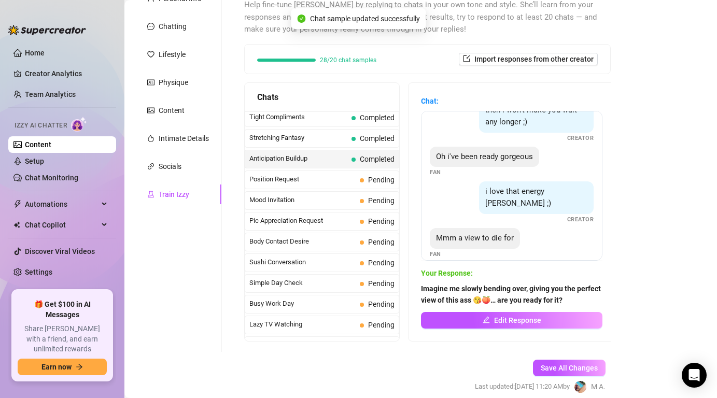
scroll to position [53, 0]
click at [310, 183] on span "Position Request" at bounding box center [303, 179] width 106 height 10
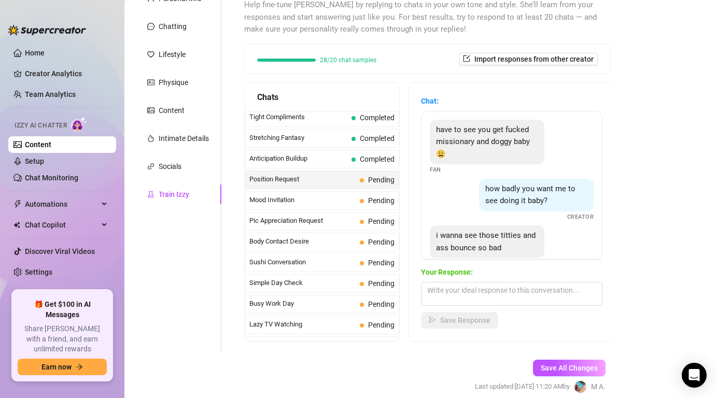
click at [310, 183] on span "Position Request" at bounding box center [303, 179] width 106 height 10
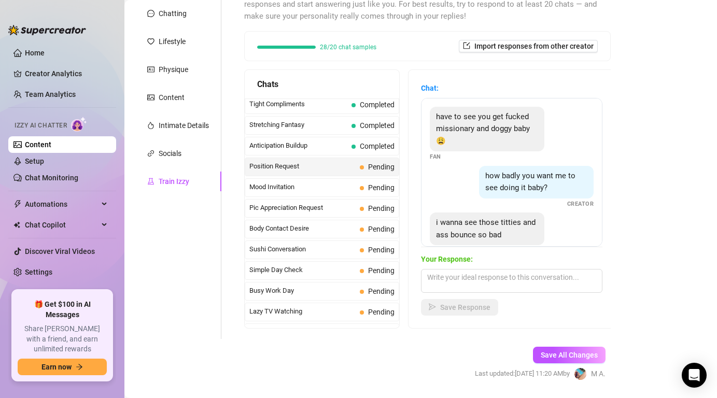
scroll to position [154, 0]
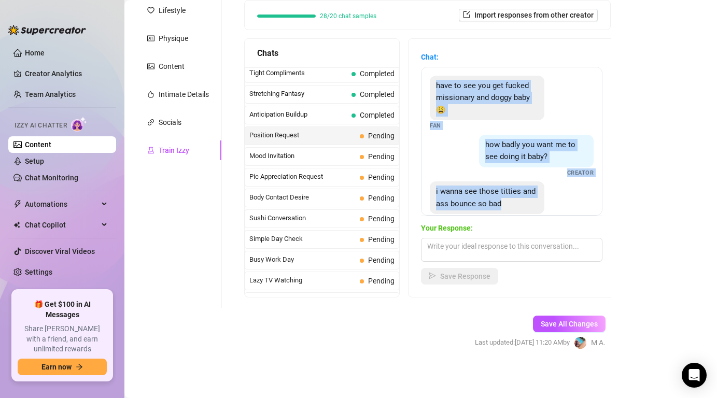
drag, startPoint x: 438, startPoint y: 87, endPoint x: 497, endPoint y: 200, distance: 127.2
click at [497, 200] on div "have to see you get fucked missionary and doggy baby😩 Fan how badly you want me…" at bounding box center [512, 141] width 182 height 149
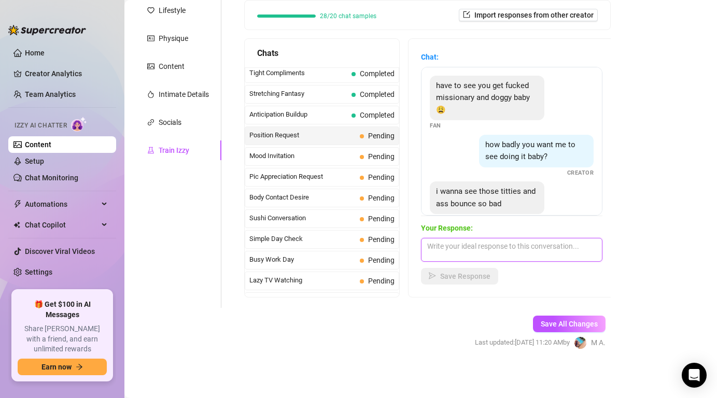
click at [538, 247] on textarea at bounding box center [512, 250] width 182 height 24
paste textarea "Careful, once you see these tits and ass bouncing for you, you’ll never want to…"
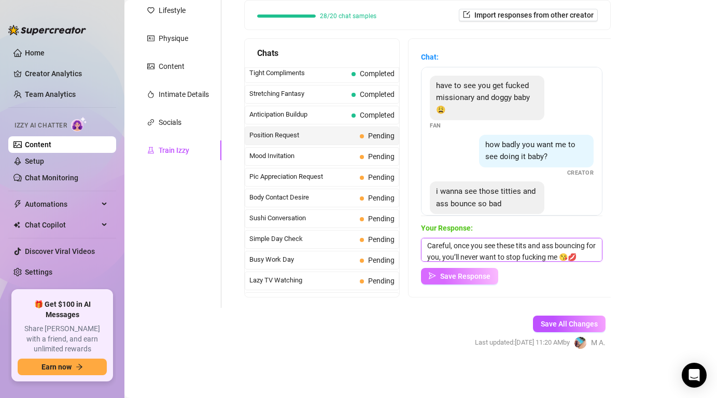
type textarea "Careful, once you see these tits and ass bouncing for you, you’ll never want to…"
click at [485, 277] on span "Save Response" at bounding box center [465, 276] width 50 height 8
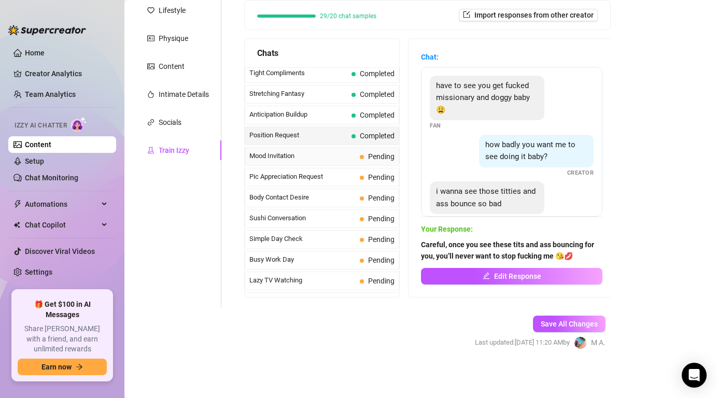
click at [295, 157] on span "Mood Invitation" at bounding box center [303, 156] width 106 height 10
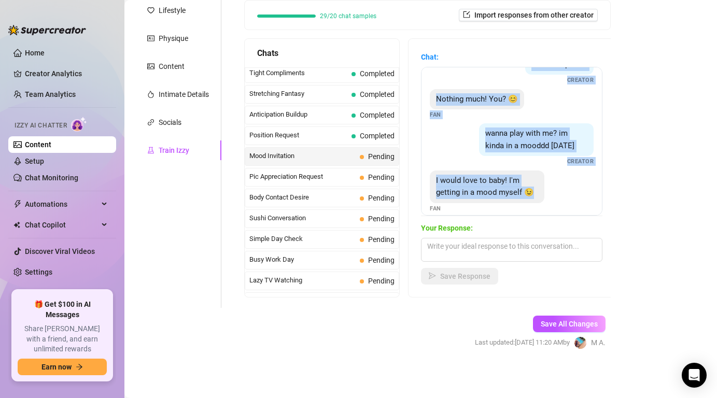
scroll to position [32, 0]
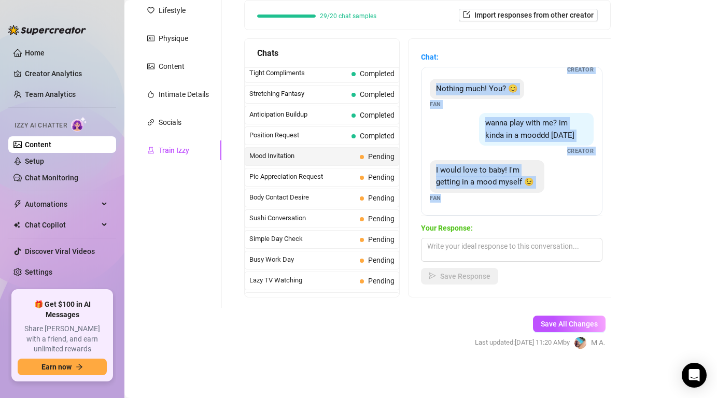
drag, startPoint x: 529, startPoint y: 85, endPoint x: 531, endPoint y: 236, distance: 151.0
click at [531, 236] on div "Chat: what r u up to rn Creator Nothing much! You? 😊 Fan wanna play with me? im…" at bounding box center [512, 167] width 182 height 233
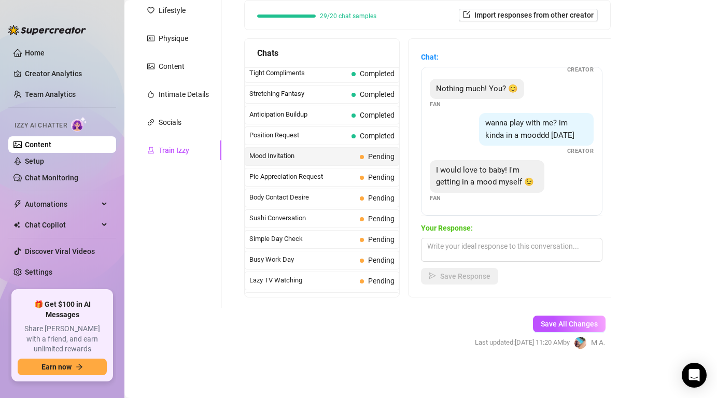
click at [544, 208] on div "what r u up to rn Creator Nothing much! You? 😊 Fan wanna play with me? im kinda…" at bounding box center [512, 141] width 182 height 149
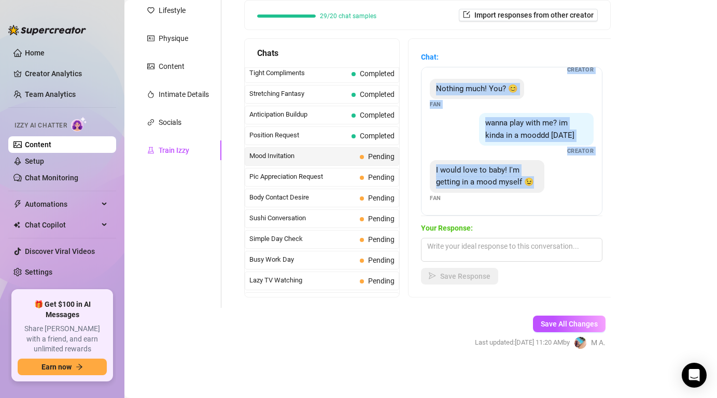
drag, startPoint x: 530, startPoint y: 83, endPoint x: 539, endPoint y: 191, distance: 108.3
click at [539, 191] on div "what r u up to rn Creator Nothing much! You? 😊 Fan wanna play with me? im kinda…" at bounding box center [512, 141] width 182 height 149
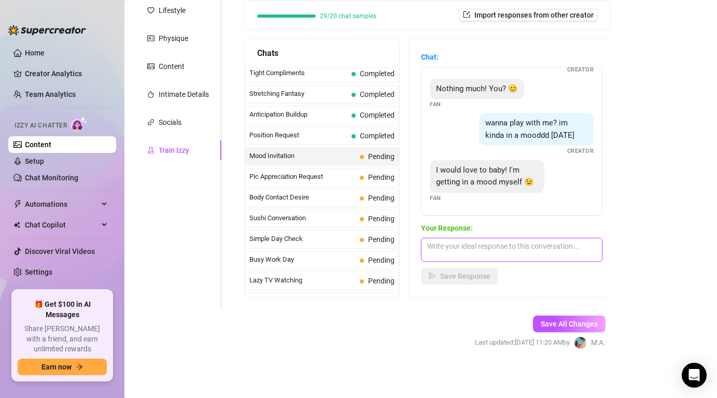
click at [497, 247] on textarea at bounding box center [512, 250] width 182 height 24
paste textarea "If you’re really in the mood… I’ve got something exclusive I could show you rig…"
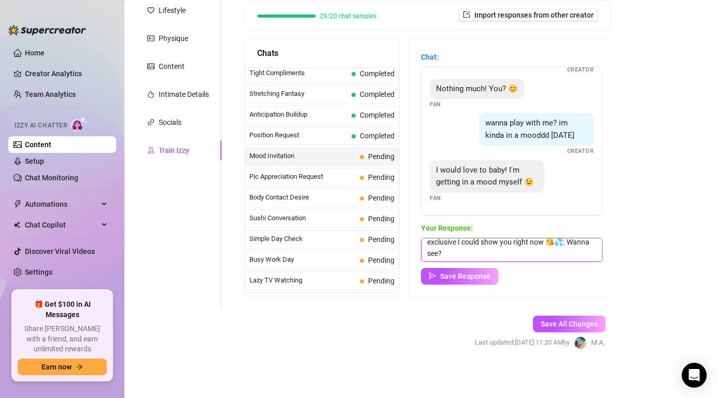
type textarea "If you’re really in the mood… I’ve got something exclusive I could show you rig…"
click at [464, 287] on div "Chat: what r u up to rn Creator Nothing much! You? 😊 Fan wanna play with me? im…" at bounding box center [512, 168] width 206 height 258
click at [460, 278] on span "Save Response" at bounding box center [465, 276] width 50 height 8
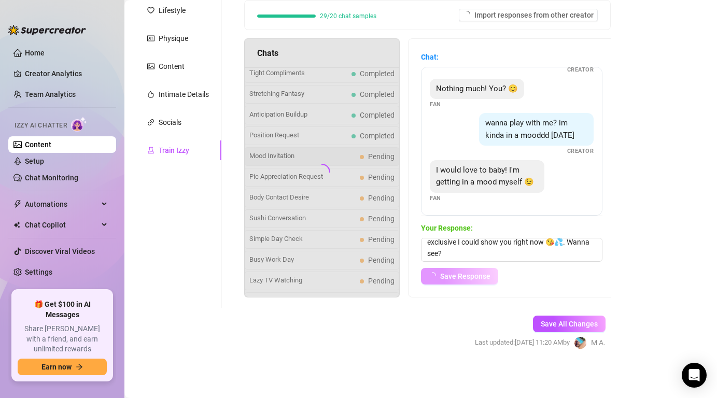
scroll to position [31, 0]
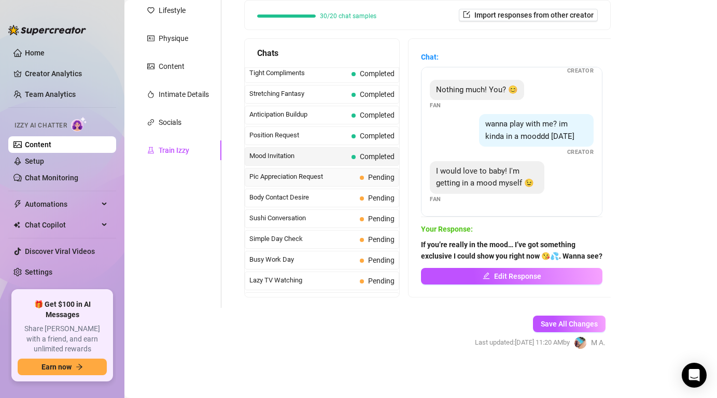
click at [303, 174] on span "Pic Appreciation Request" at bounding box center [303, 177] width 106 height 10
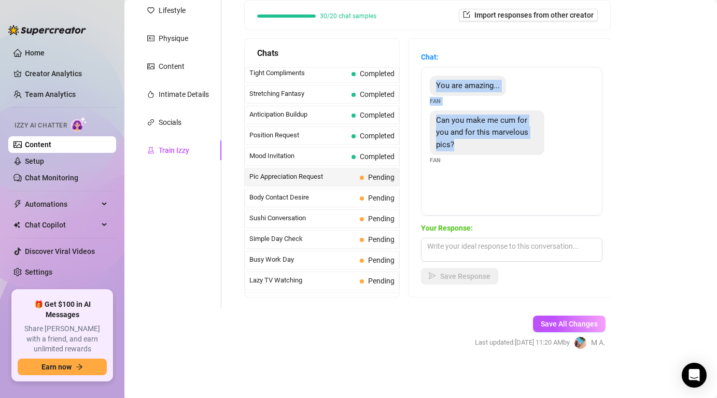
drag, startPoint x: 432, startPoint y: 83, endPoint x: 476, endPoint y: 153, distance: 83.0
click at [476, 153] on div "You are amazing... Fan Can you make me cum for you and for this marvelous pics?…" at bounding box center [512, 141] width 182 height 149
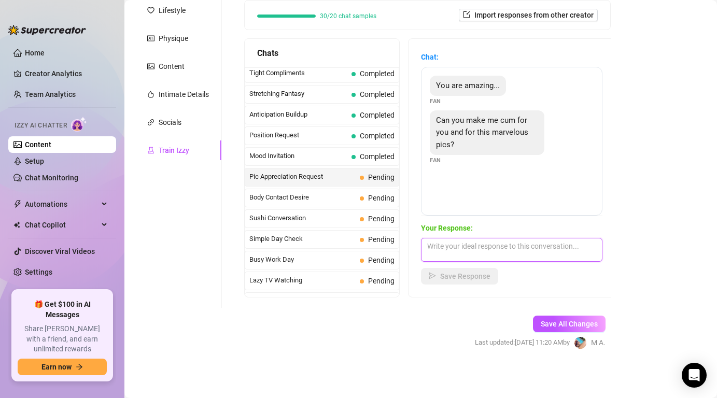
click at [453, 247] on textarea at bounding box center [512, 250] width 182 height 24
paste textarea "Aww you’re so close baby 🥺… I’ve got an even hotter video that will make you cu…"
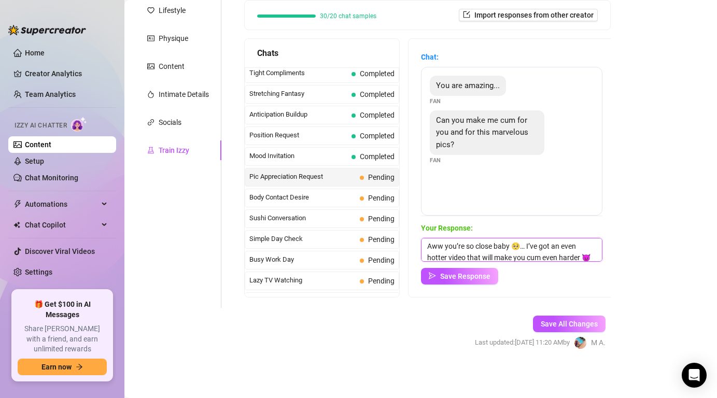
scroll to position [12, 0]
type textarea "Aww you’re so close baby 🥺… I’ve got an even hotter video that will make you cu…"
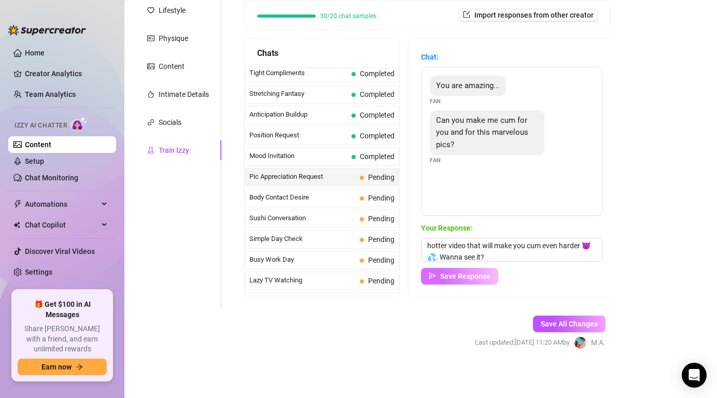
click at [458, 283] on button "Save Response" at bounding box center [459, 276] width 77 height 17
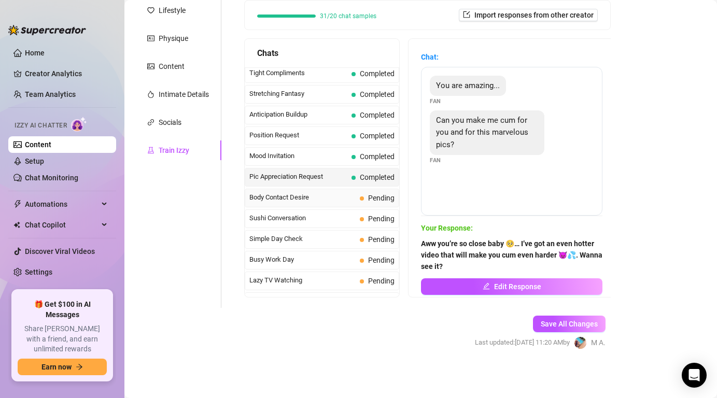
click at [340, 203] on div "Body Contact Desire Pending" at bounding box center [322, 198] width 155 height 19
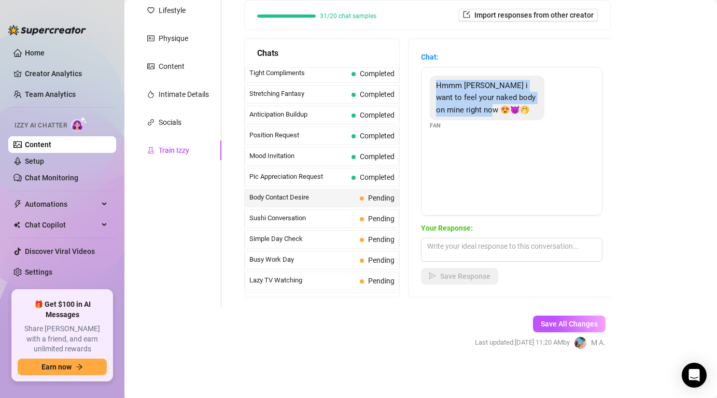
drag, startPoint x: 437, startPoint y: 86, endPoint x: 493, endPoint y: 110, distance: 61.1
click at [493, 110] on span "Hmmm [PERSON_NAME] i want to feel your naked body on mine right now 😍😈🤭" at bounding box center [486, 98] width 100 height 34
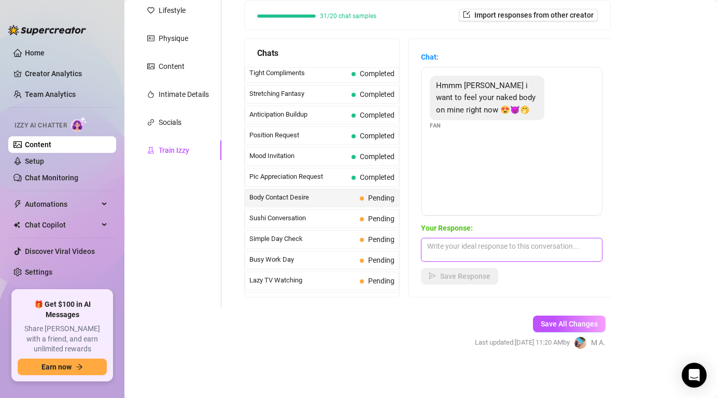
click at [523, 247] on textarea at bounding box center [512, 250] width 182 height 24
paste textarea "Ooo that sounds perfect… I can make that happen on a private show just for you …"
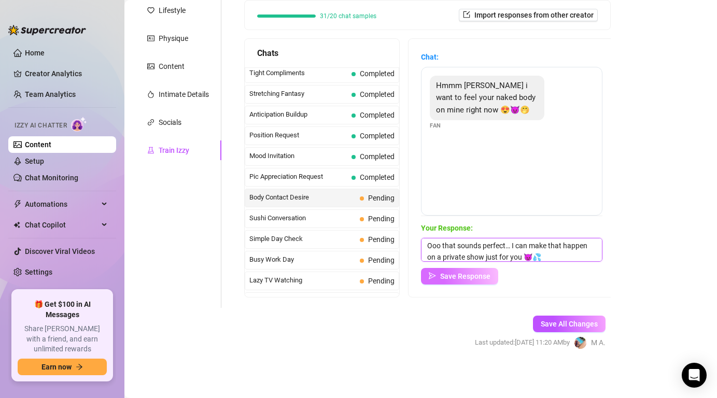
type textarea "Ooo that sounds perfect… I can make that happen on a private show just for you …"
click at [474, 281] on button "Save Response" at bounding box center [459, 276] width 77 height 17
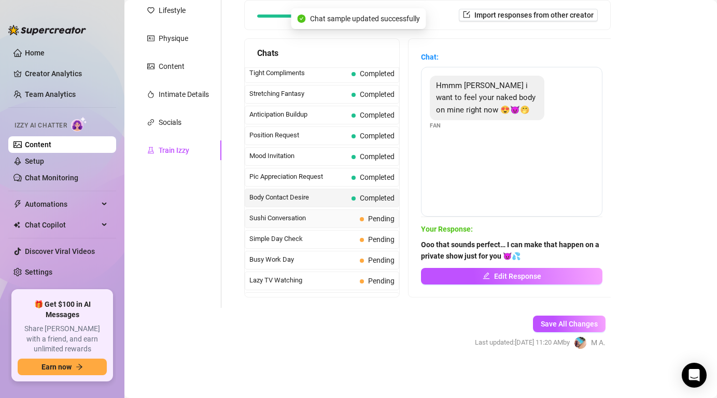
click at [347, 217] on span "Sushi Conversation" at bounding box center [303, 218] width 106 height 10
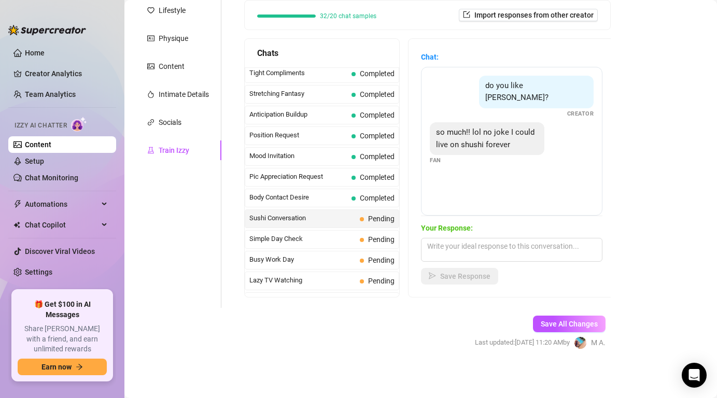
click at [347, 217] on span "Sushi Conversation" at bounding box center [303, 218] width 106 height 10
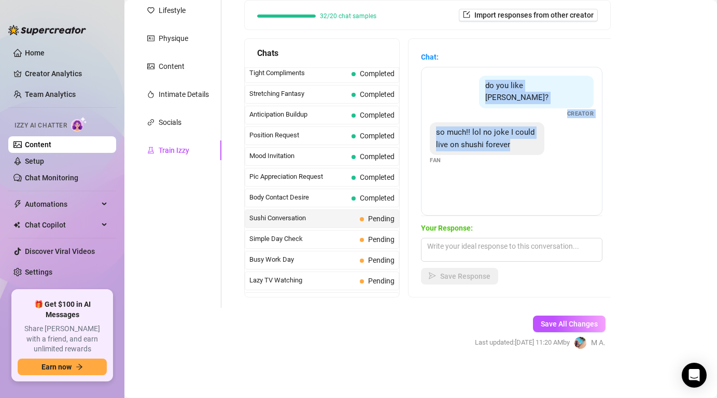
drag, startPoint x: 520, startPoint y: 87, endPoint x: 512, endPoint y: 131, distance: 44.9
click at [512, 131] on div "do you like [PERSON_NAME]? Creator so much!! lol no joke I could live on shushi…" at bounding box center [512, 141] width 182 height 149
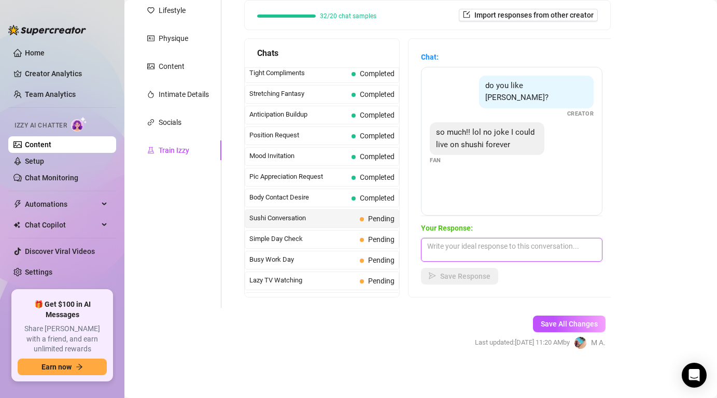
click at [463, 246] on textarea at bounding box center [512, 250] width 182 height 24
paste textarea "Haha sameee 🙊 but only if you feed it to me naked on your lap 😏🍣💦"
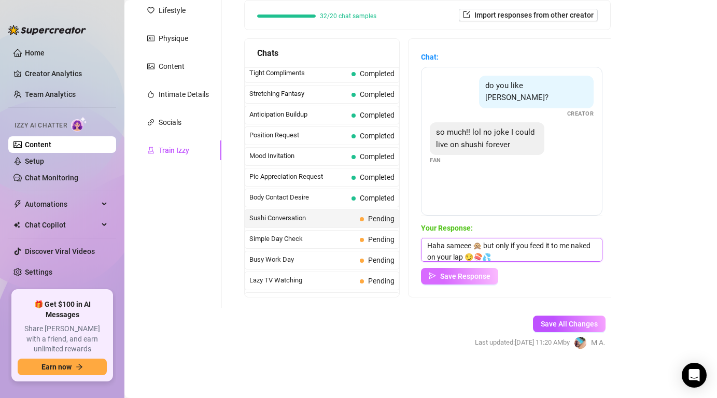
type textarea "Haha sameee 🙊 but only if you feed it to me naked on your lap 😏🍣💦"
click at [481, 280] on span "Save Response" at bounding box center [465, 276] width 50 height 8
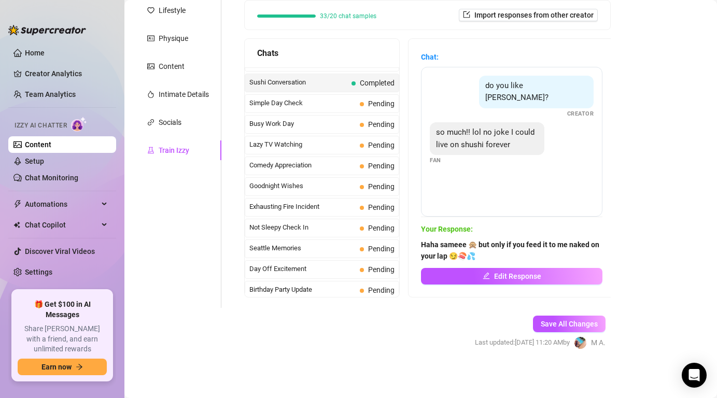
scroll to position [632, 0]
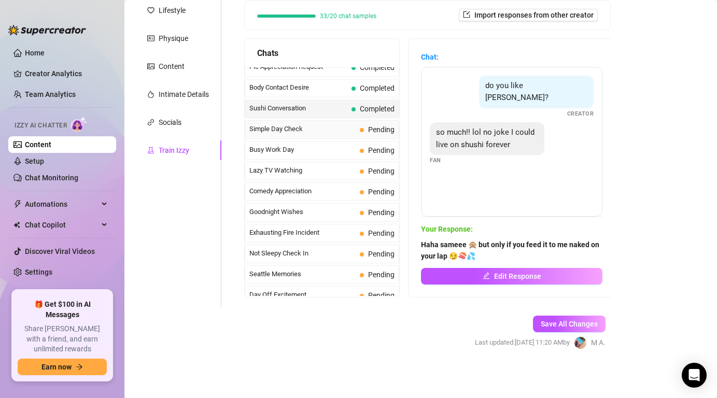
click at [322, 128] on span "Simple Day Check" at bounding box center [303, 129] width 106 height 10
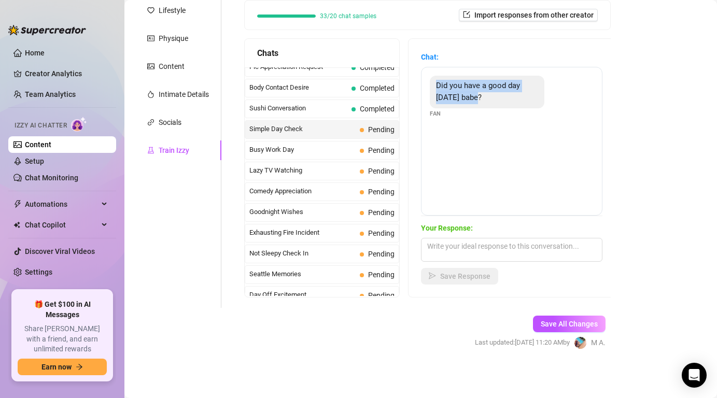
drag, startPoint x: 438, startPoint y: 85, endPoint x: 481, endPoint y: 102, distance: 46.3
click at [481, 102] on div "Did you have a good day [DATE] babe?" at bounding box center [487, 92] width 115 height 33
click at [444, 244] on textarea at bounding box center [512, 250] width 182 height 24
paste textarea "yes, had a nice day 🥰 — missed you though. How was yours, baby?"
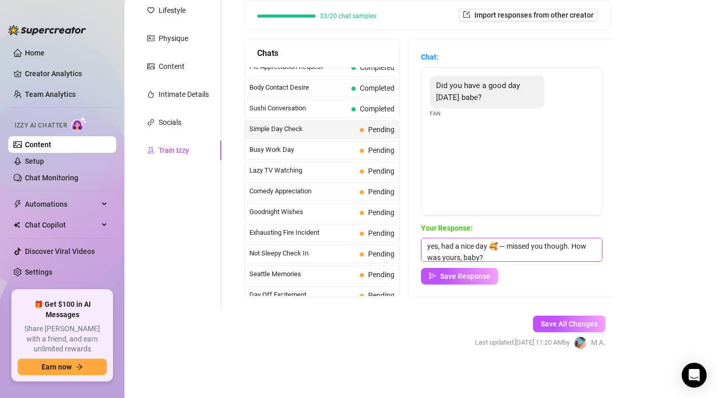
scroll to position [1, 0]
type textarea "yes, had a nice day 🥰 — missed you though. How was yours, baby?"
click at [458, 273] on span "Save Response" at bounding box center [465, 276] width 50 height 8
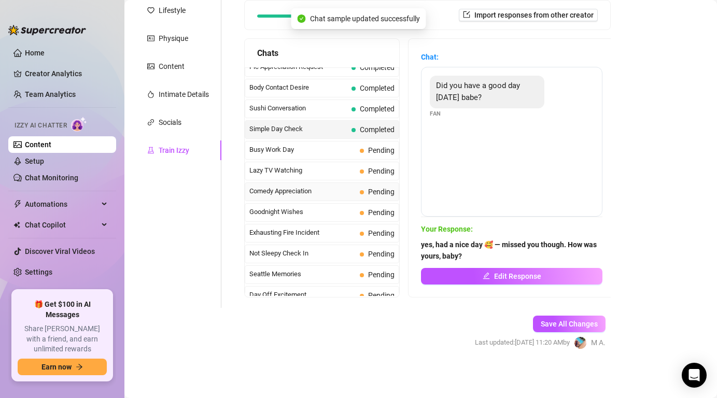
scroll to position [612, 0]
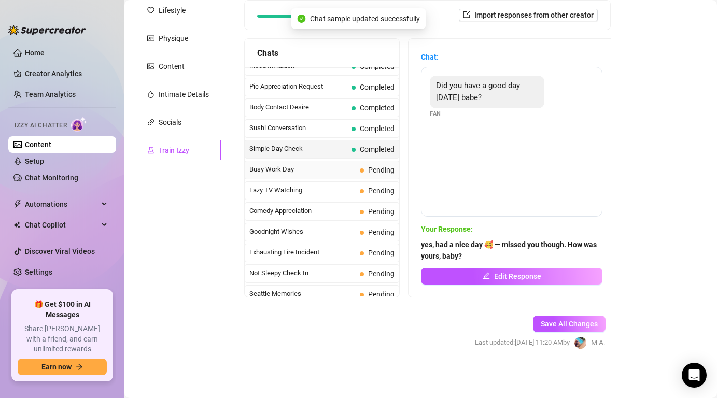
click at [325, 171] on span "Busy Work Day" at bounding box center [303, 169] width 106 height 10
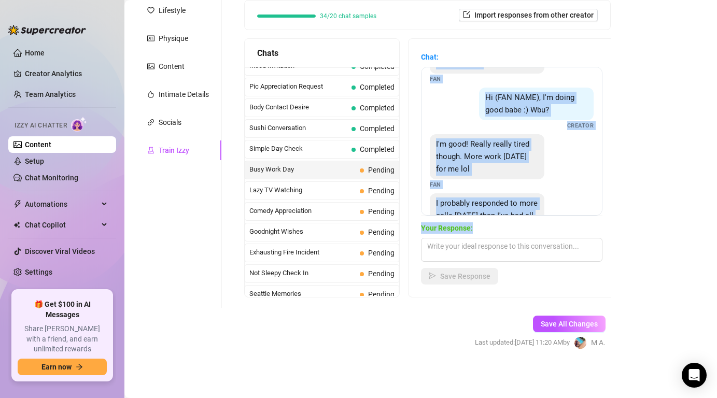
scroll to position [81, 0]
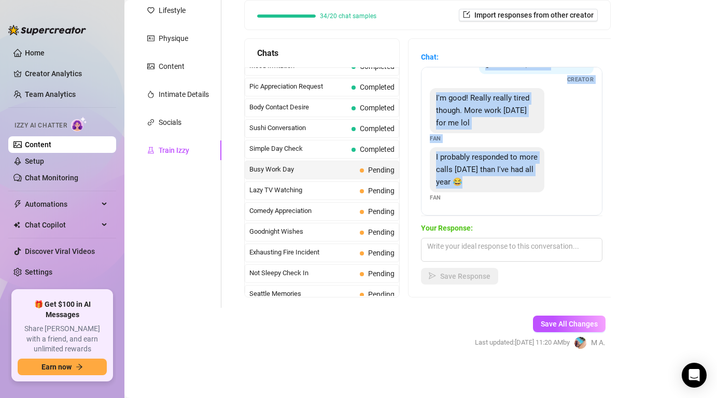
drag, startPoint x: 437, startPoint y: 86, endPoint x: 503, endPoint y: 190, distance: 123.5
click at [503, 190] on div "Did you have a good day [DATE] babe? Fan Hi (FAN NAME), I'm doing good babe :) …" at bounding box center [512, 141] width 182 height 149
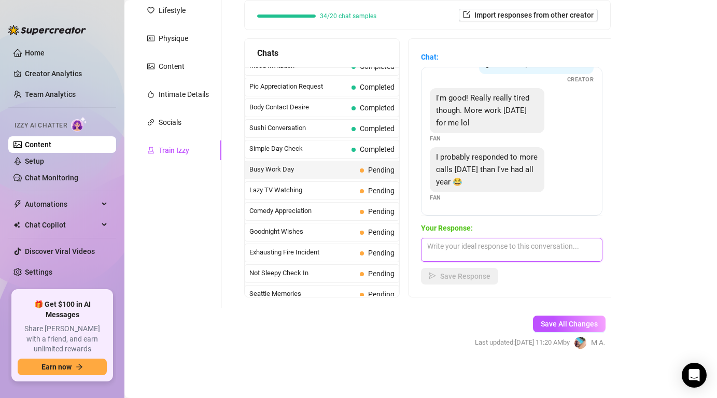
click at [457, 251] on textarea at bounding box center [512, 250] width 182 height 24
paste textarea "Poor baby, you must be exhausted… maybe I should help you unwind 😏 want me to t…"
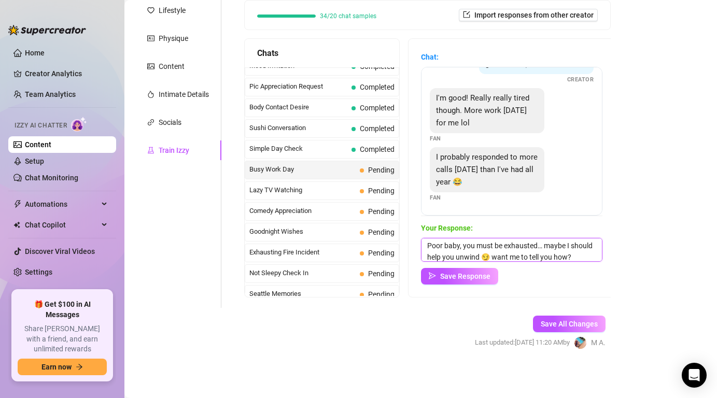
scroll to position [12, 0]
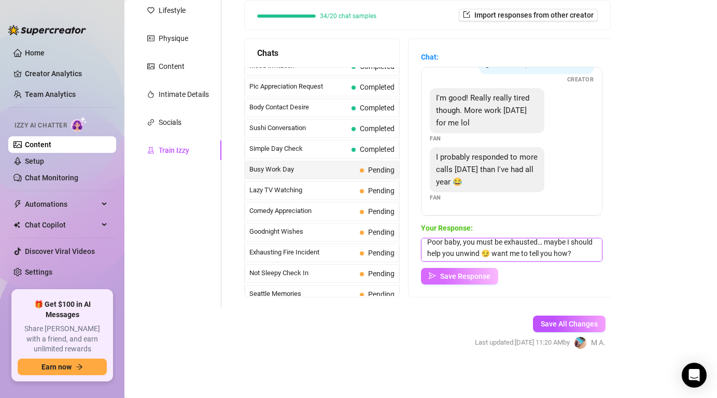
type textarea "Poor baby, you must be exhausted… maybe I should help you unwind 😏 want me to t…"
click at [454, 275] on span "Save Response" at bounding box center [465, 276] width 50 height 8
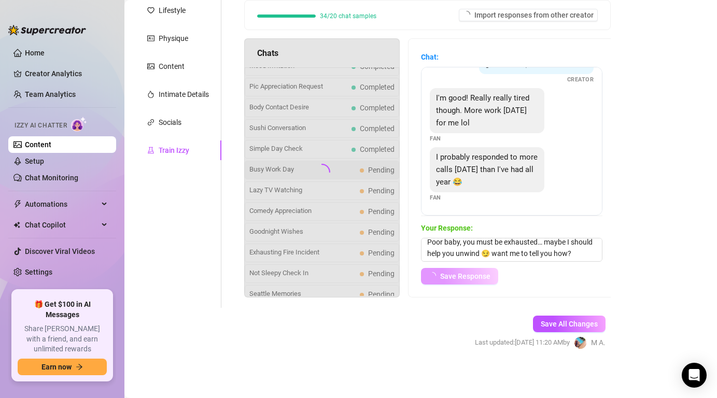
scroll to position [80, 0]
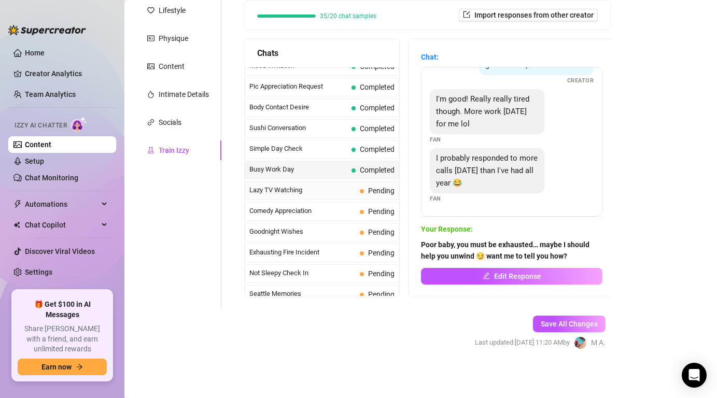
click at [361, 189] on span at bounding box center [362, 191] width 4 height 4
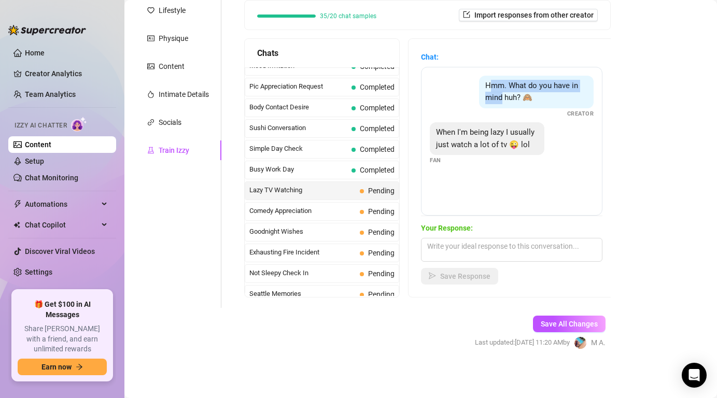
drag, startPoint x: 489, startPoint y: 89, endPoint x: 502, endPoint y: 96, distance: 14.4
click at [502, 96] on span "Hmm. What do you have in mind huh? 🙈" at bounding box center [532, 92] width 93 height 22
click at [495, 117] on div "Hmm. What do you have in mind huh? 🙈 Creator" at bounding box center [512, 97] width 164 height 43
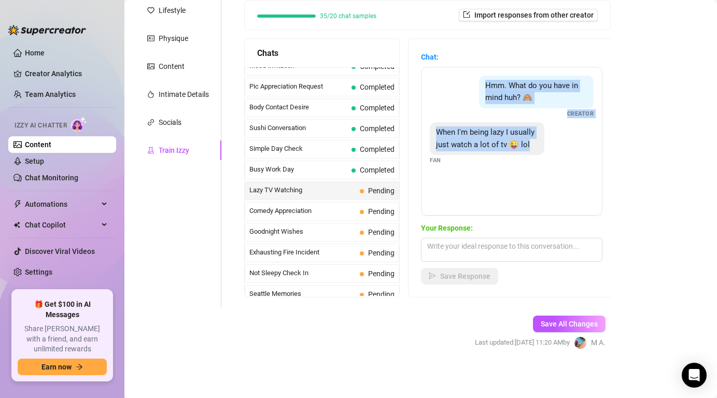
drag, startPoint x: 487, startPoint y: 84, endPoint x: 531, endPoint y: 156, distance: 84.8
click at [531, 156] on div "Hmm. What do you have in mind huh? 🙈 Creator When I'm being lazy I usually just…" at bounding box center [512, 141] width 182 height 149
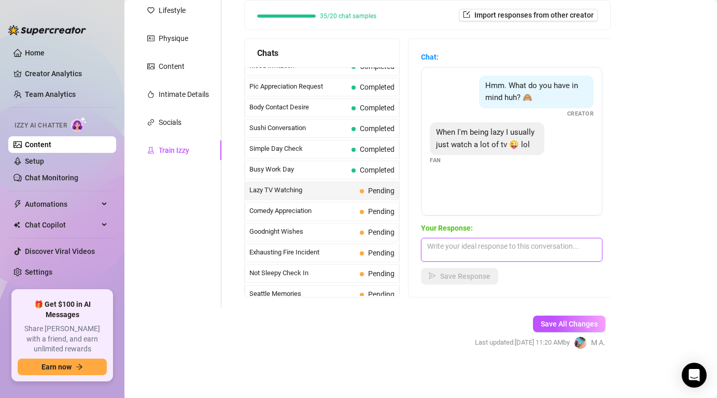
click at [462, 244] on textarea at bounding box center [512, 250] width 182 height 24
paste textarea "Lol I love that 😂 nothing wrong with lazy TV days. What’s your go-to show?"
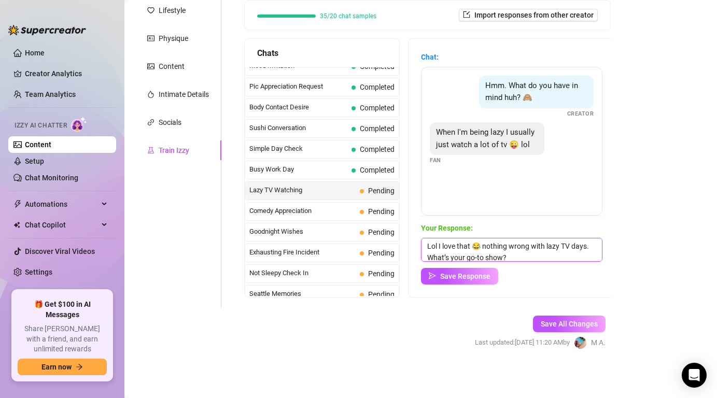
scroll to position [1, 0]
type textarea "Lol I love that 😂 nothing wrong with lazy TV days. What’s your go-to show?"
click at [460, 277] on span "Save Response" at bounding box center [465, 276] width 50 height 8
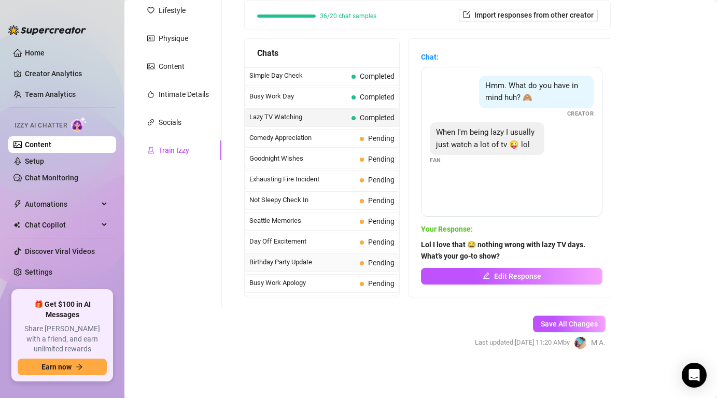
scroll to position [685, 0]
click at [337, 141] on span "Comedy Appreciation" at bounding box center [303, 138] width 106 height 10
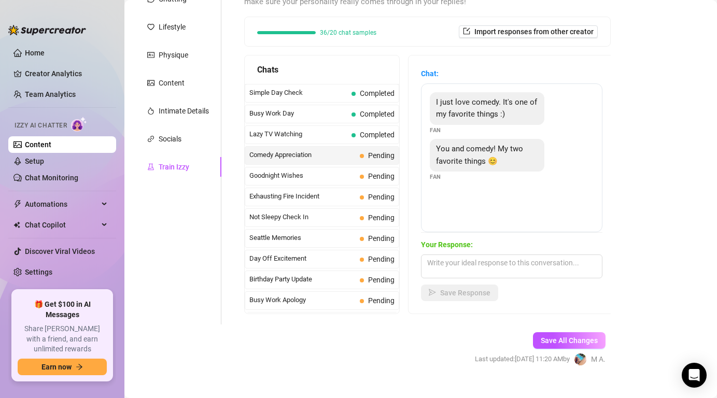
scroll to position [138, 0]
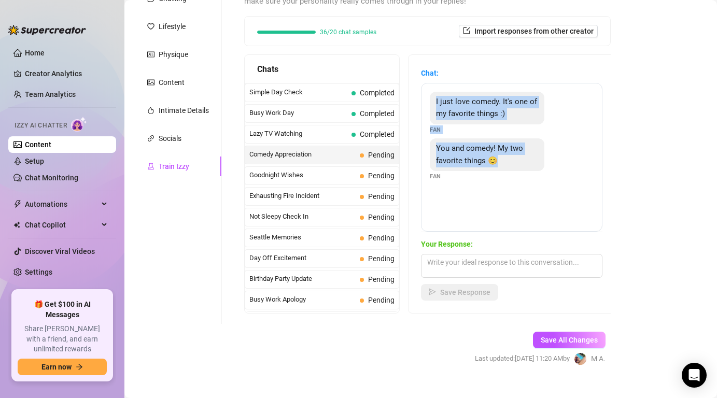
drag, startPoint x: 436, startPoint y: 101, endPoint x: 496, endPoint y: 170, distance: 91.6
click at [496, 170] on div "I just love comedy. It's one of my favorite things :) Fan You and comedy! My tw…" at bounding box center [512, 157] width 182 height 149
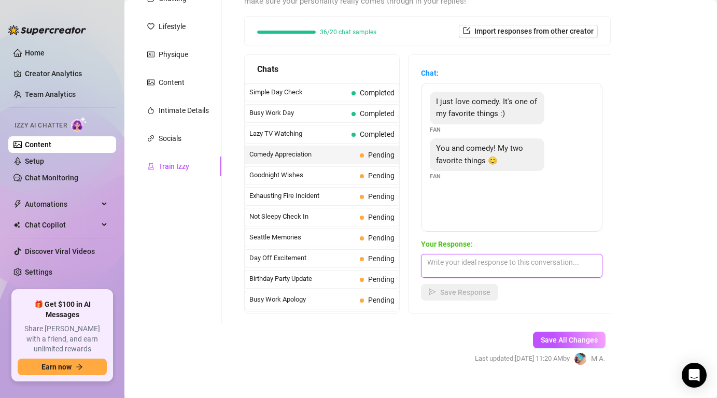
click at [446, 258] on textarea at bounding box center [512, 266] width 182 height 24
paste textarea "Aww you just made my night 🥰 I love being one of your favorite things"
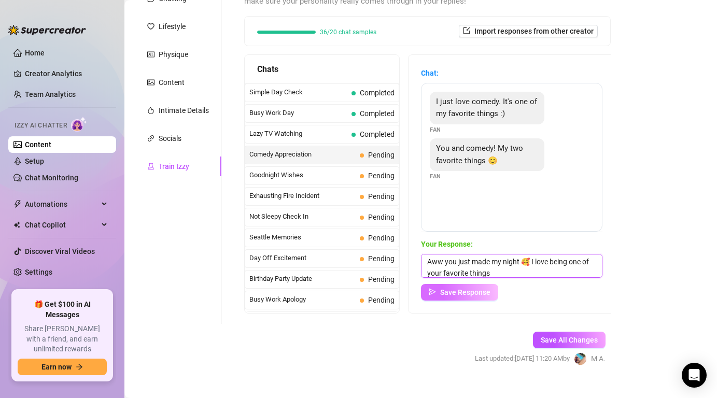
type textarea "Aww you just made my night 🥰 I love being one of your favorite things"
click at [463, 295] on span "Save Response" at bounding box center [465, 292] width 50 height 8
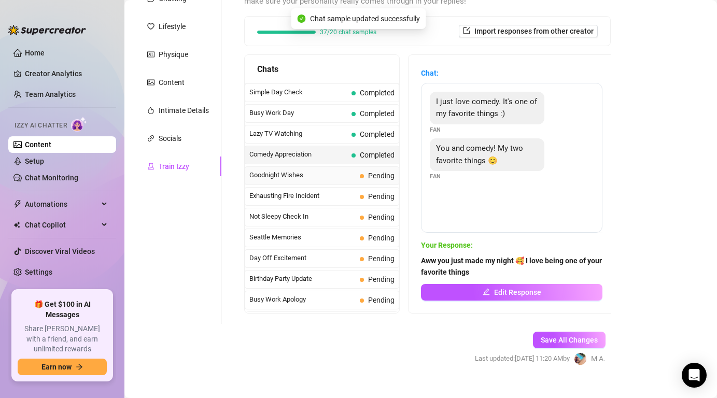
click at [333, 181] on div "Goodnight Wishes Pending" at bounding box center [322, 176] width 155 height 19
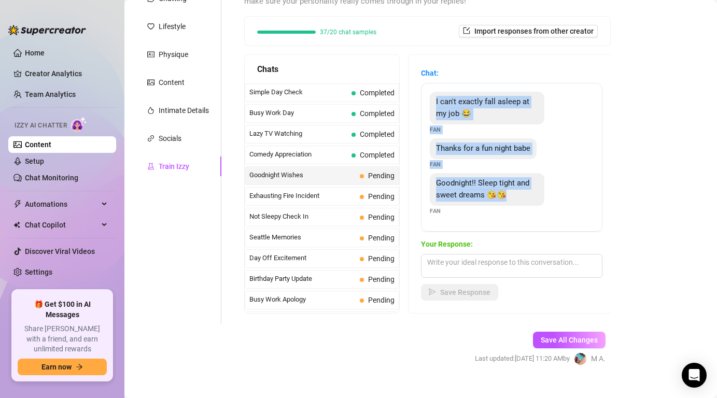
drag, startPoint x: 434, startPoint y: 99, endPoint x: 468, endPoint y: 204, distance: 111.4
click at [468, 204] on div "I can't exactly fall asleep at my job 😂 Fan Thanks for a fun night babe Fan Goo…" at bounding box center [512, 157] width 182 height 149
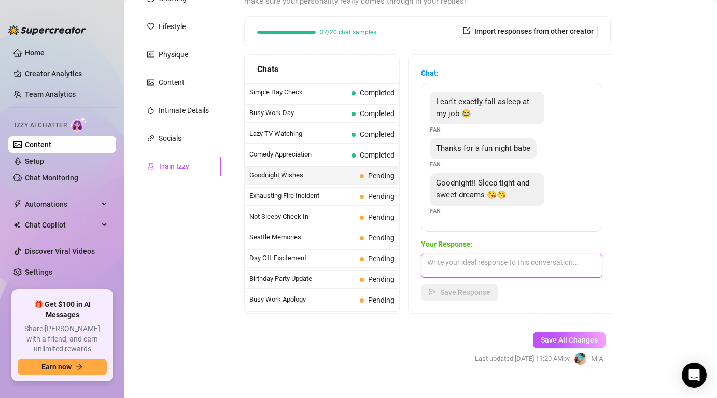
click at [447, 260] on textarea at bounding box center [512, 266] width 182 height 24
paste textarea "Aww goodnight babe 😘 sleep well and dream of me 💋"
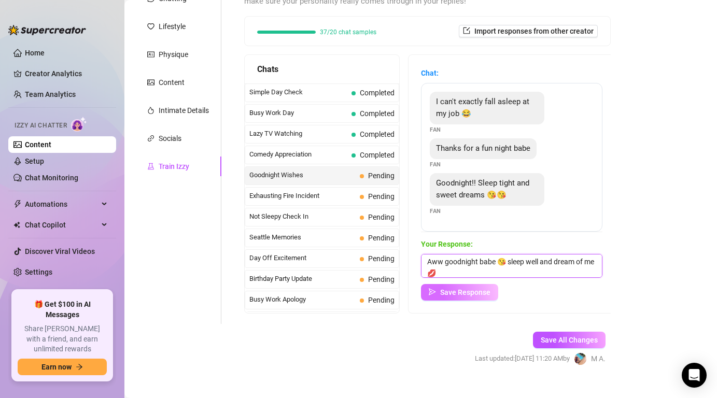
type textarea "Aww goodnight babe 😘 sleep well and dream of me 💋"
click at [465, 293] on span "Save Response" at bounding box center [465, 292] width 50 height 8
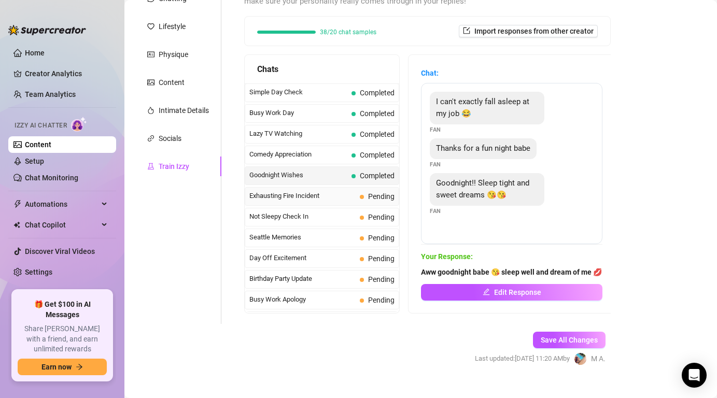
click at [344, 200] on span "Exhausting Fire Incident" at bounding box center [303, 196] width 106 height 10
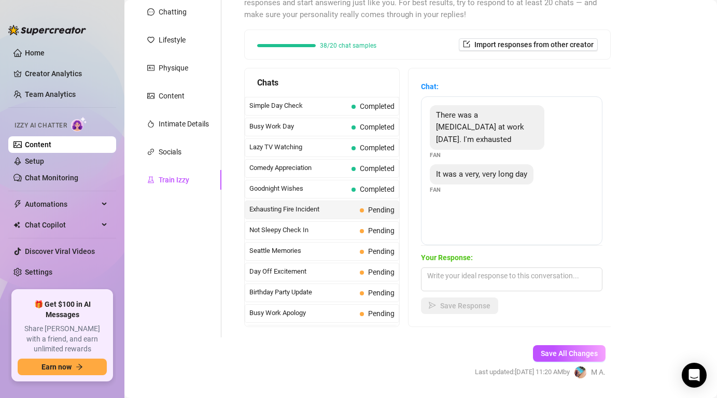
scroll to position [127, 0]
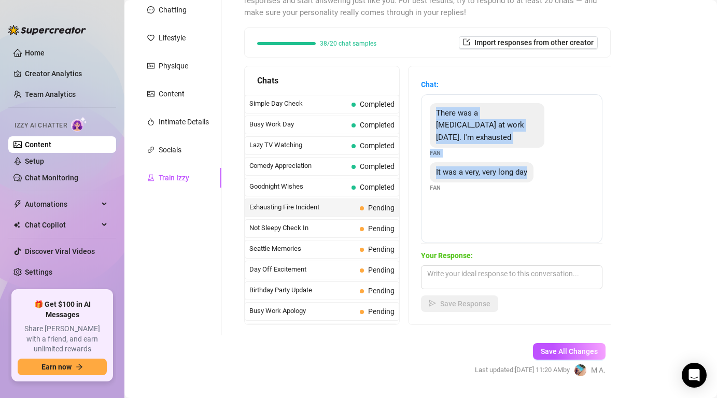
drag, startPoint x: 437, startPoint y: 111, endPoint x: 460, endPoint y: 177, distance: 70.0
click at [460, 177] on div "There was a [MEDICAL_DATA] at work [DATE]. I'm exhausted Fan It was a very, ver…" at bounding box center [512, 168] width 182 height 149
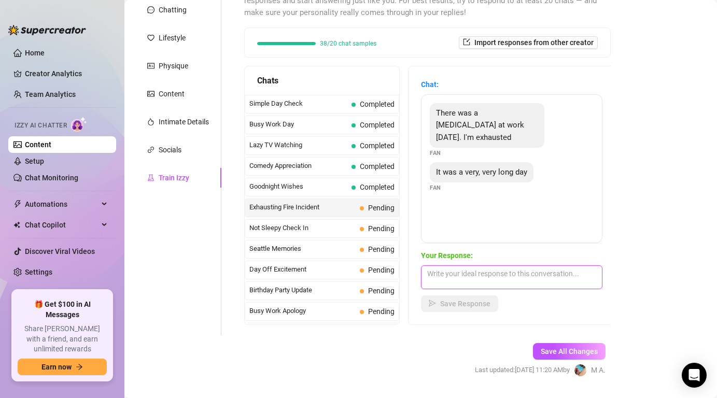
click at [451, 274] on textarea at bounding box center [512, 278] width 182 height 24
paste textarea "Aww poor baby, no wonder you’re exhausted 🥺 wish I could curl up with you right…"
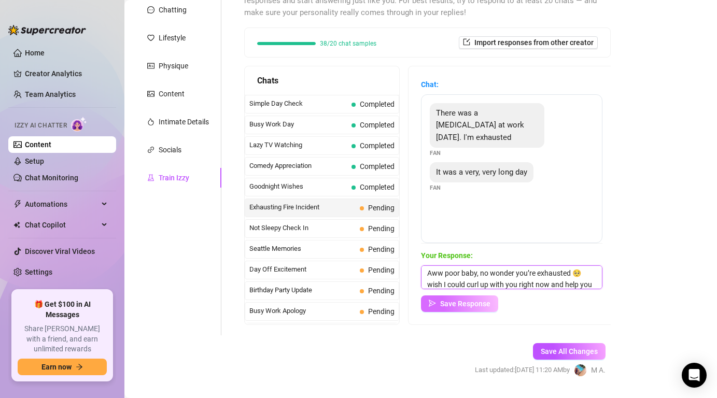
type textarea "Aww poor baby, no wonder you’re exhausted 🥺 wish I could curl up with you right…"
click at [450, 302] on span "Save Response" at bounding box center [465, 304] width 50 height 8
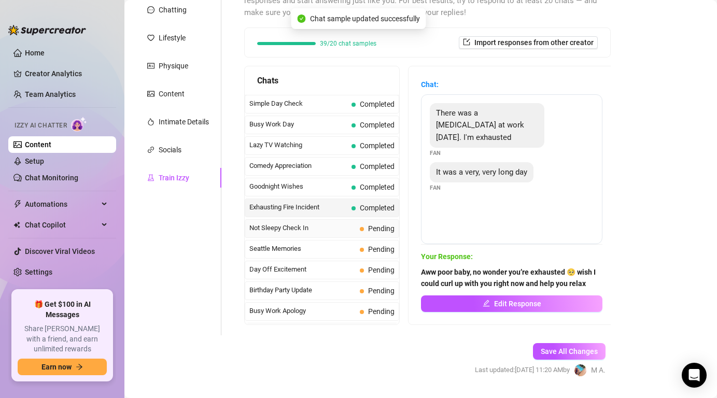
click at [326, 234] on div "Not Sleepy Check In Pending" at bounding box center [322, 228] width 155 height 19
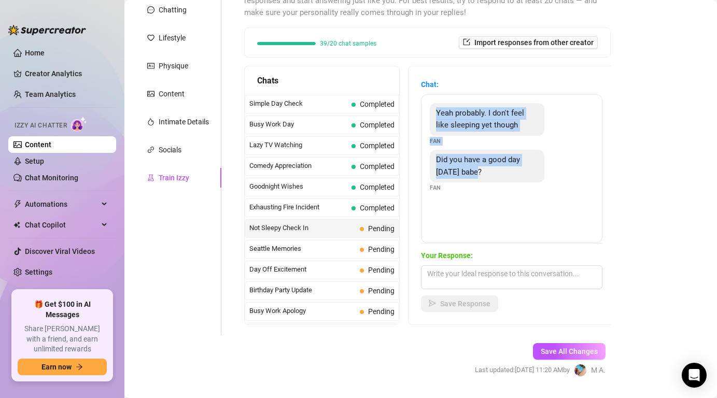
drag, startPoint x: 437, startPoint y: 113, endPoint x: 481, endPoint y: 168, distance: 70.2
click at [481, 168] on div "Yeah probably. I don't feel like sleeping yet though Fan Did you have a good da…" at bounding box center [512, 168] width 182 height 149
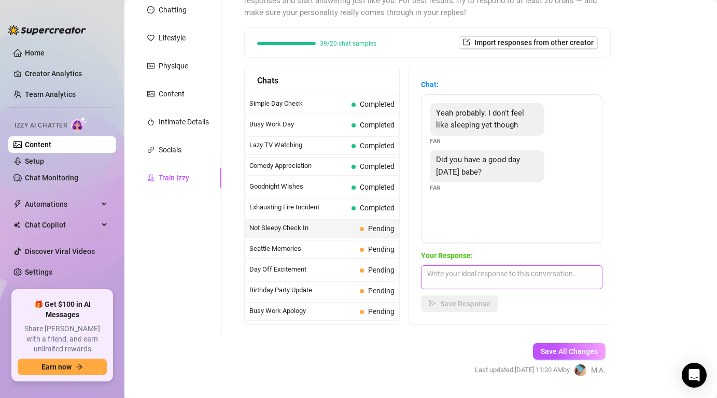
click at [445, 275] on textarea at bounding box center [512, 278] width 182 height 24
paste textarea "Pretty good… but it’d be better if you were here to help me unwind 😏 What would…"
type textarea "Pretty good… but it’d be better if you were here to help me unwind 😏 What would…"
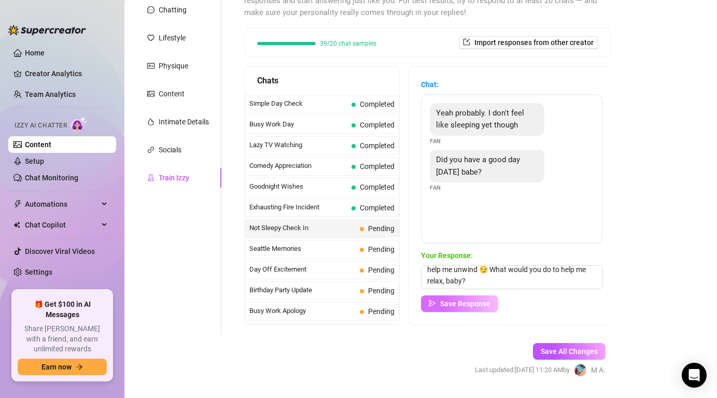
click at [457, 307] on span "Save Response" at bounding box center [465, 304] width 50 height 8
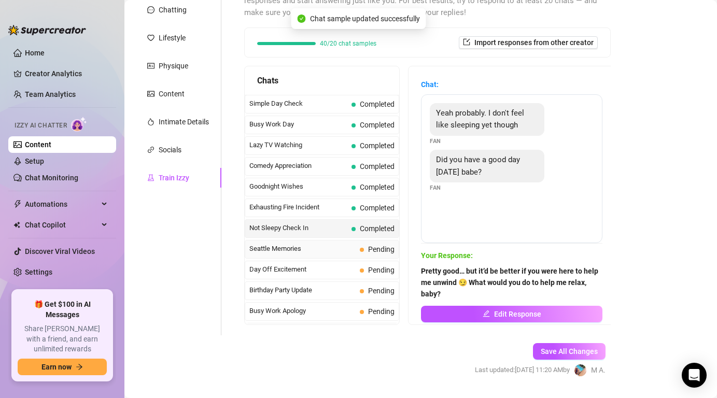
click at [349, 253] on span "Seattle Memories" at bounding box center [303, 249] width 106 height 10
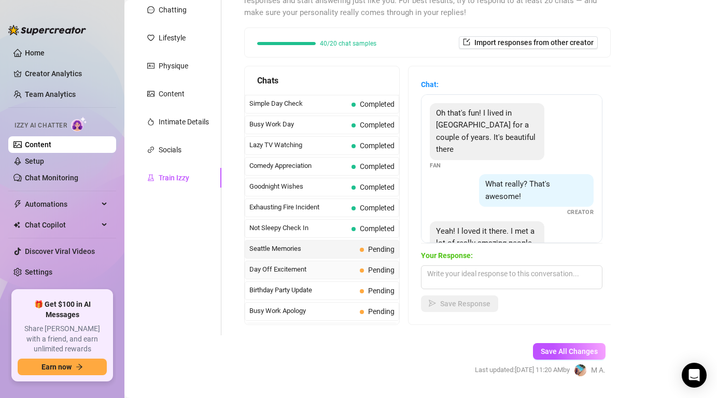
click at [345, 268] on span "Day Off Excitement" at bounding box center [303, 270] width 106 height 10
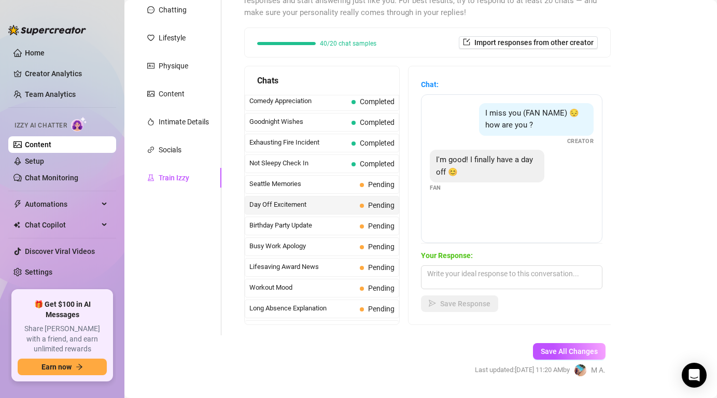
scroll to position [758, 0]
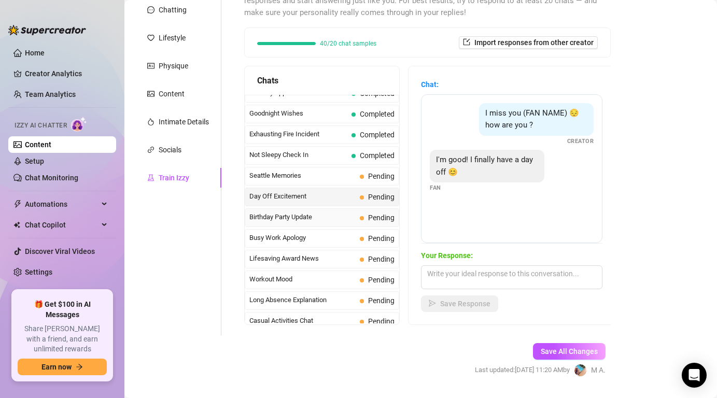
click at [338, 218] on span "Birthday Party Update" at bounding box center [303, 217] width 106 height 10
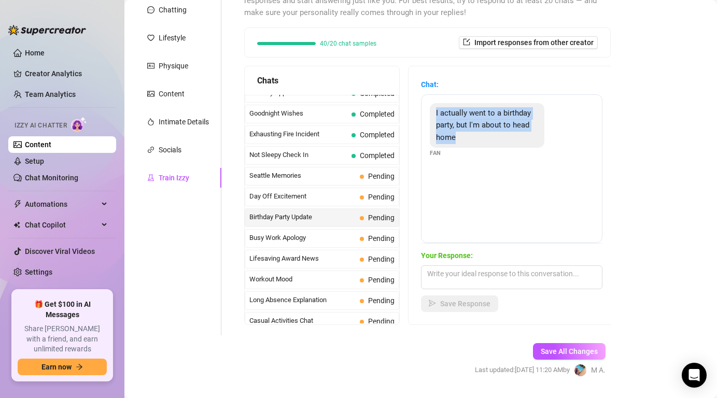
drag, startPoint x: 435, startPoint y: 110, endPoint x: 473, endPoint y: 139, distance: 47.1
click at [473, 139] on div "I actually went to a birthday party, but I'm about to head home" at bounding box center [487, 125] width 115 height 45
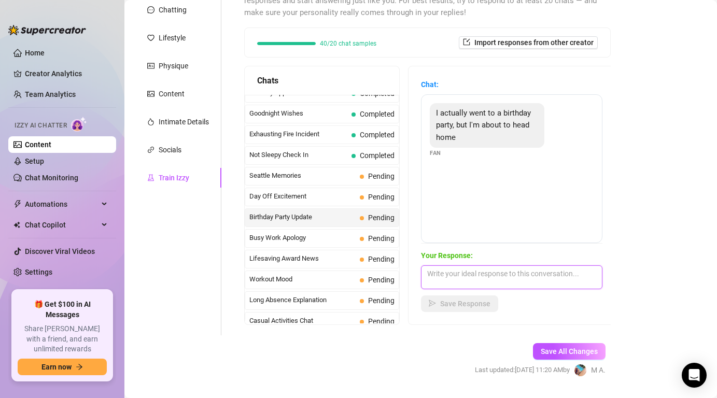
click at [471, 274] on textarea at bounding box center [512, 278] width 182 height 24
paste textarea "Perfect timing… you can tell me all about it when you’re home and relaxed 😏 may…"
type textarea "Perfect timing… you can tell me all about it when you’re home and relaxed 😏 may…"
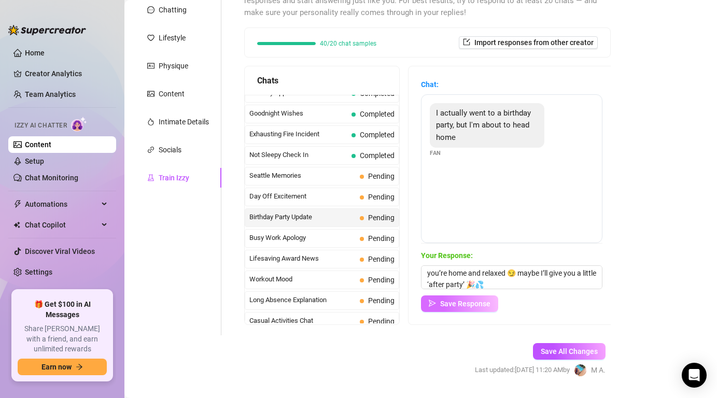
click at [464, 305] on span "Save Response" at bounding box center [465, 304] width 50 height 8
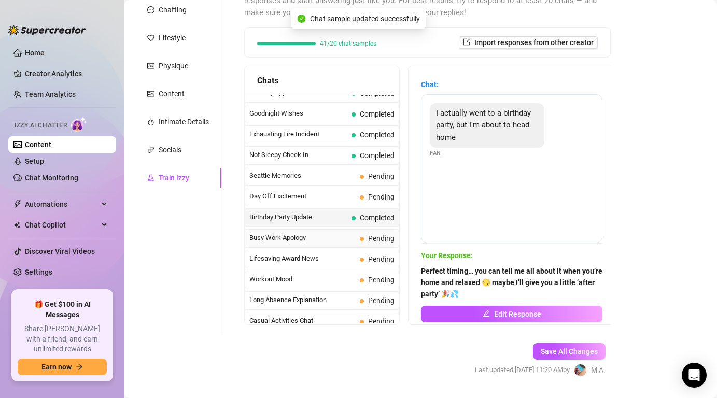
click at [360, 239] on div "Busy Work Apology Pending" at bounding box center [322, 238] width 155 height 19
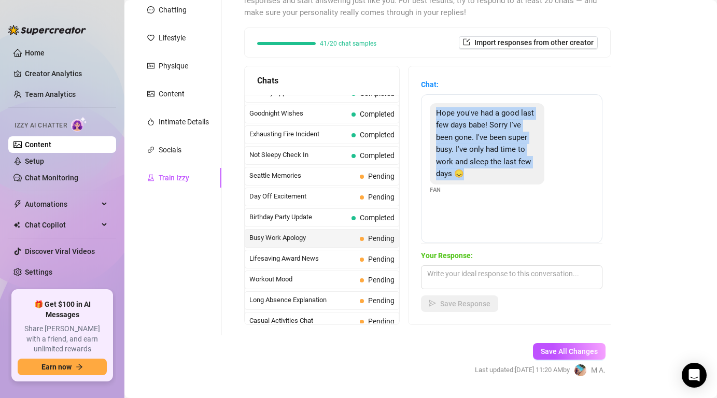
drag, startPoint x: 438, startPoint y: 113, endPoint x: 472, endPoint y: 172, distance: 67.6
click at [472, 172] on div "Hope you've had a good last few days babe! Sorry I've been gone. I've been supe…" at bounding box center [487, 143] width 115 height 81
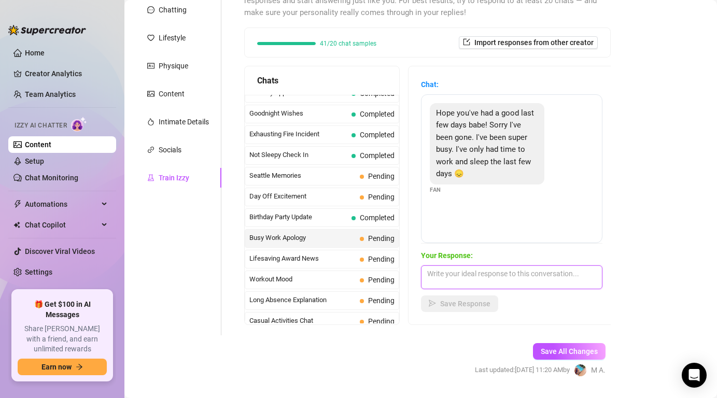
click at [465, 274] on textarea at bounding box center [512, 278] width 182 height 24
paste textarea "Aww don’t be sorry, babe 🥺 I know how busy life gets. I’m just happy to hear fr…"
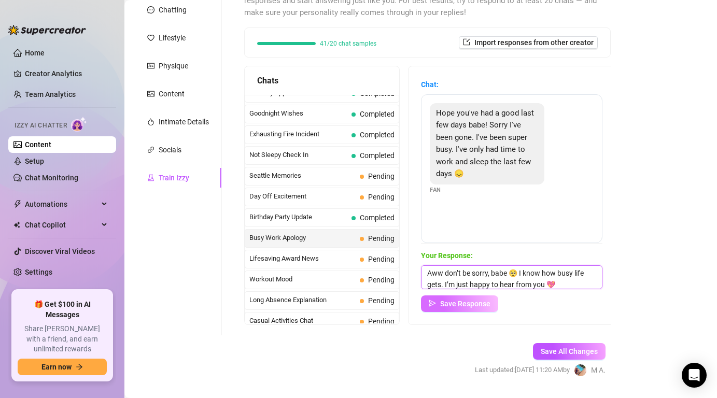
type textarea "Aww don’t be sorry, babe 🥺 I know how busy life gets. I’m just happy to hear fr…"
click at [464, 302] on span "Save Response" at bounding box center [465, 304] width 50 height 8
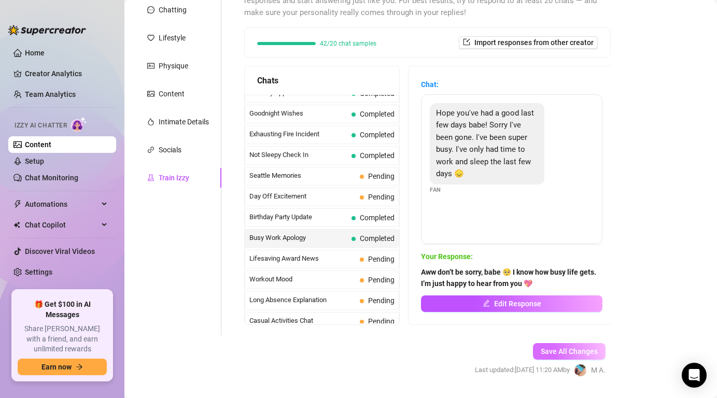
click at [552, 351] on span "Save All Changes" at bounding box center [569, 352] width 57 height 8
click at [341, 262] on span "Lifesaving Award News" at bounding box center [303, 259] width 106 height 10
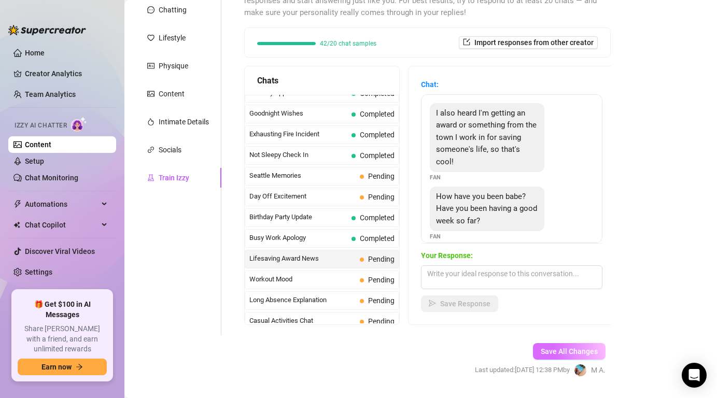
click at [552, 349] on span "Save All Changes" at bounding box center [569, 352] width 57 height 8
